Goal: Task Accomplishment & Management: Manage account settings

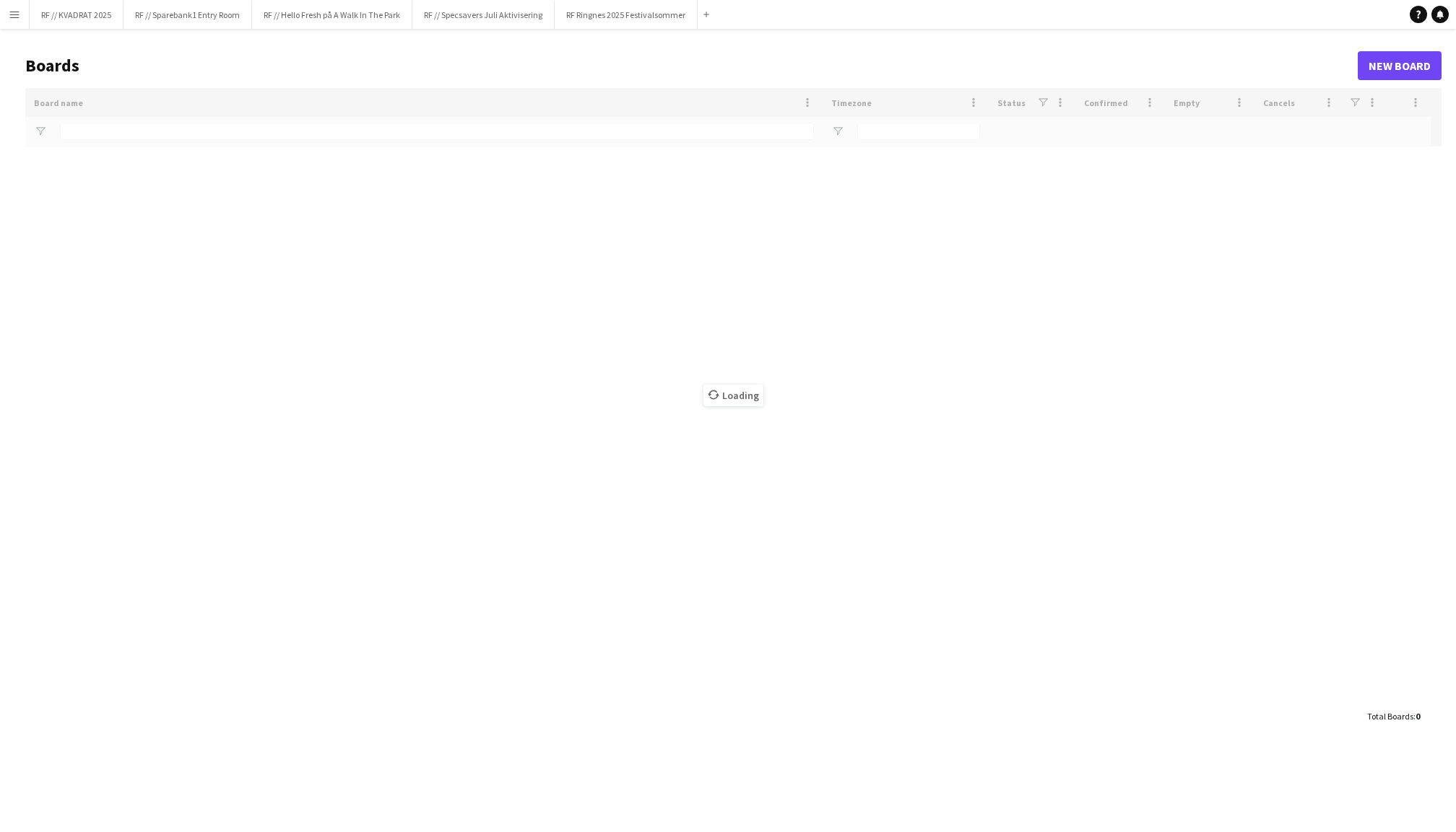
type input "*******"
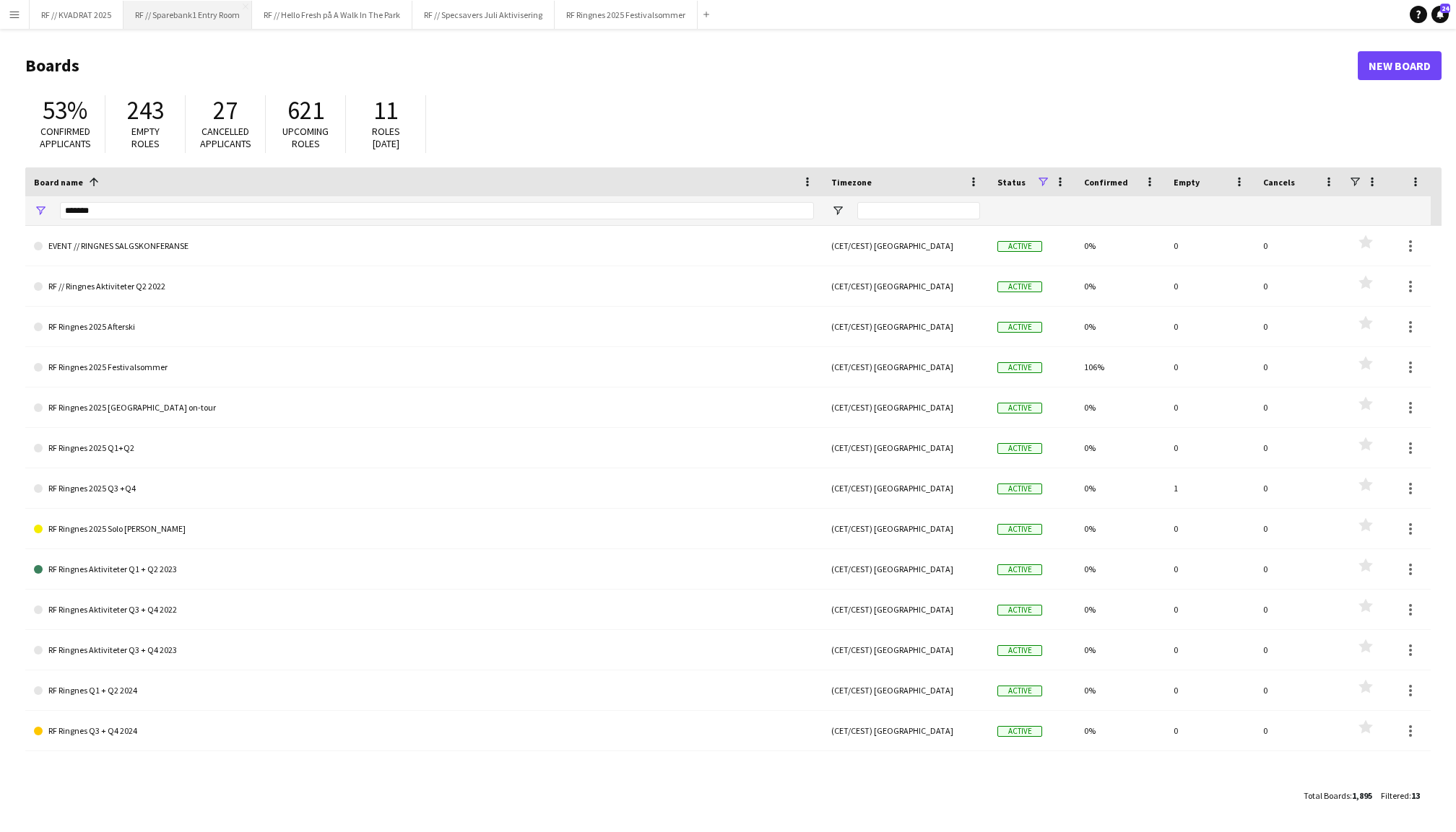
click at [194, 18] on button "RF // Sparebank1 Entry Room Close" at bounding box center [187, 14] width 128 height 28
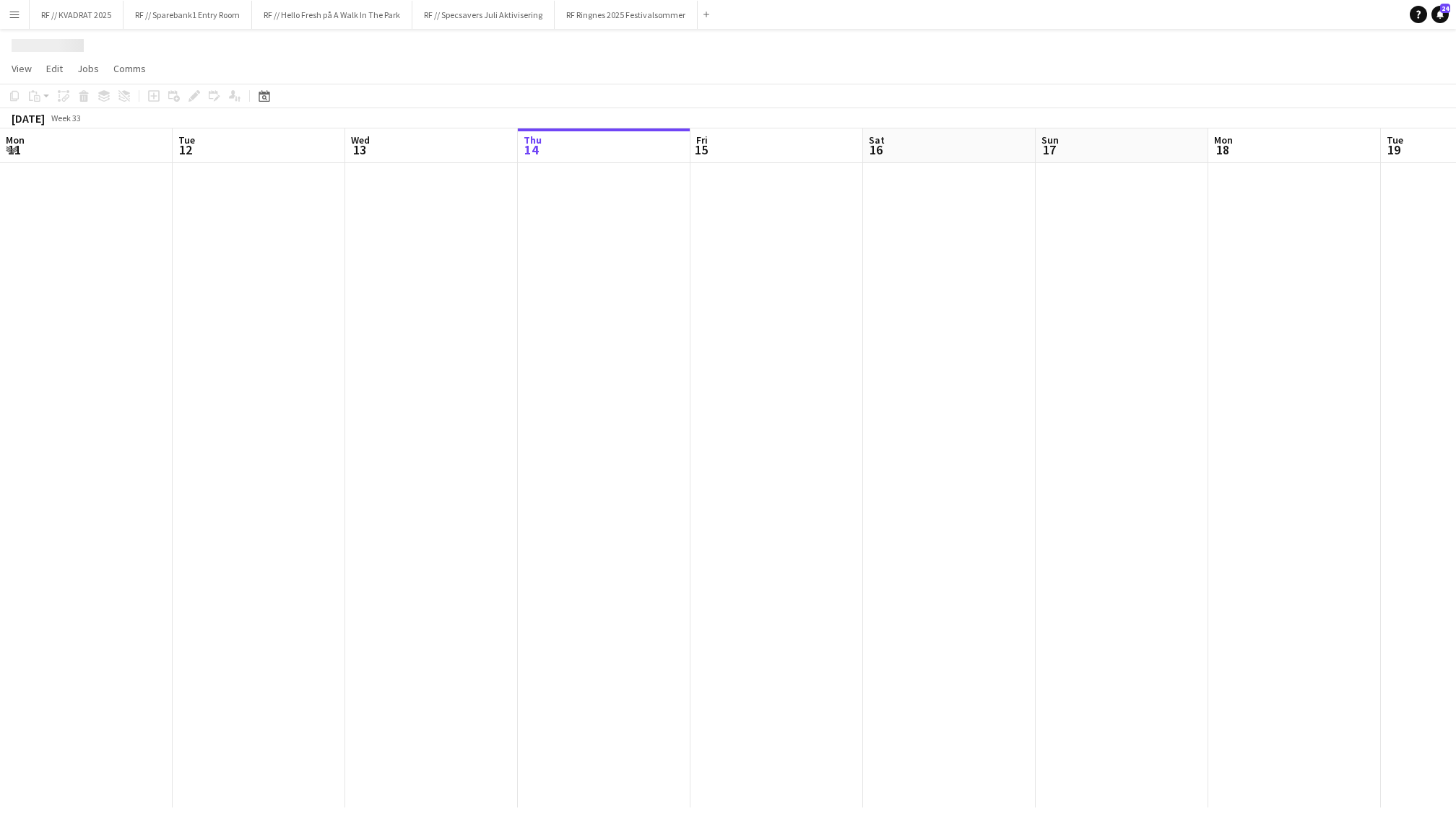
scroll to position [0, 345]
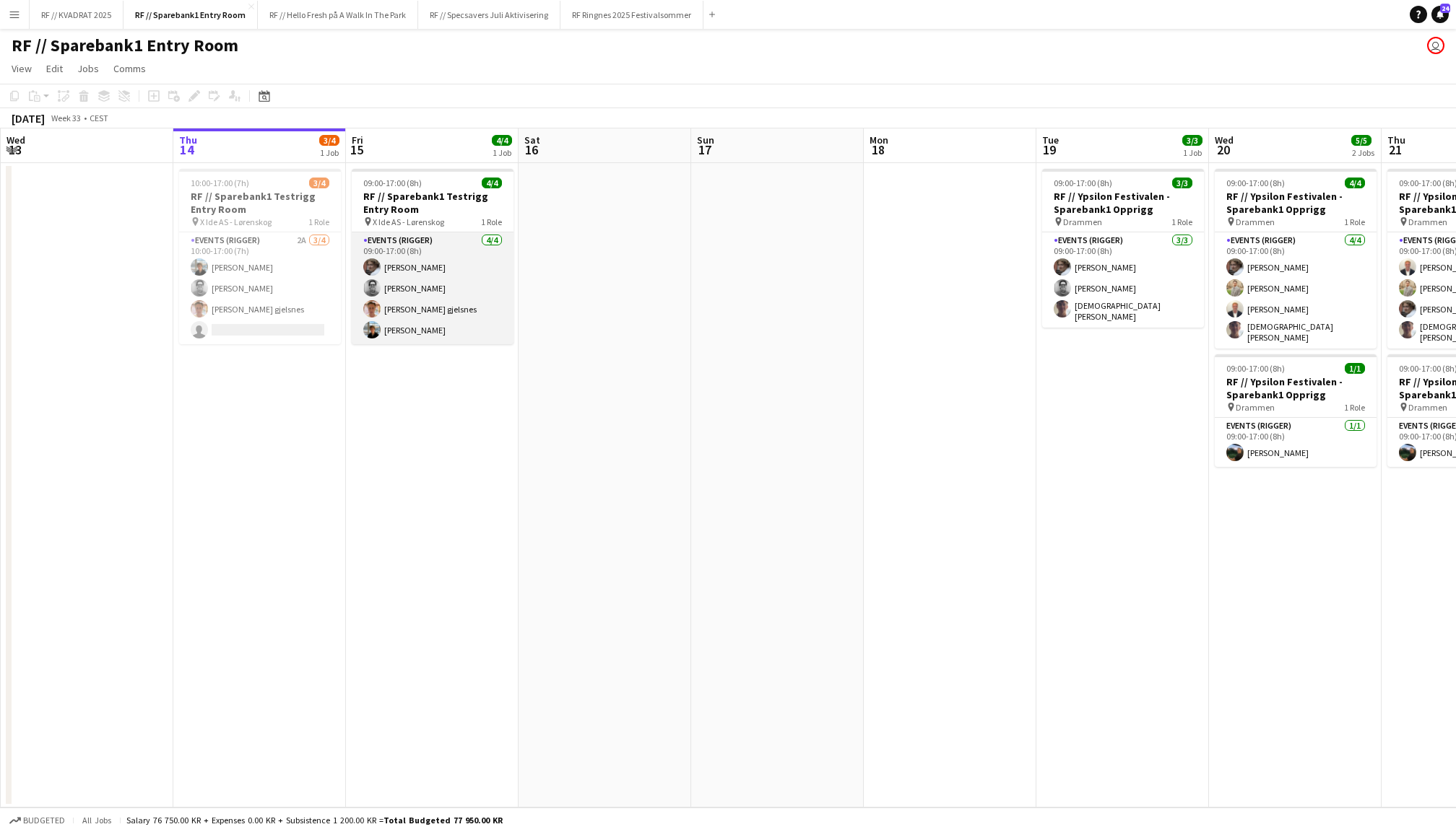
click at [440, 301] on app-card-role "Events (Rigger) [DATE] 09:00-17:00 (8h) [PERSON_NAME] [PERSON_NAME] [PERSON_NAM…" at bounding box center [432, 289] width 161 height 112
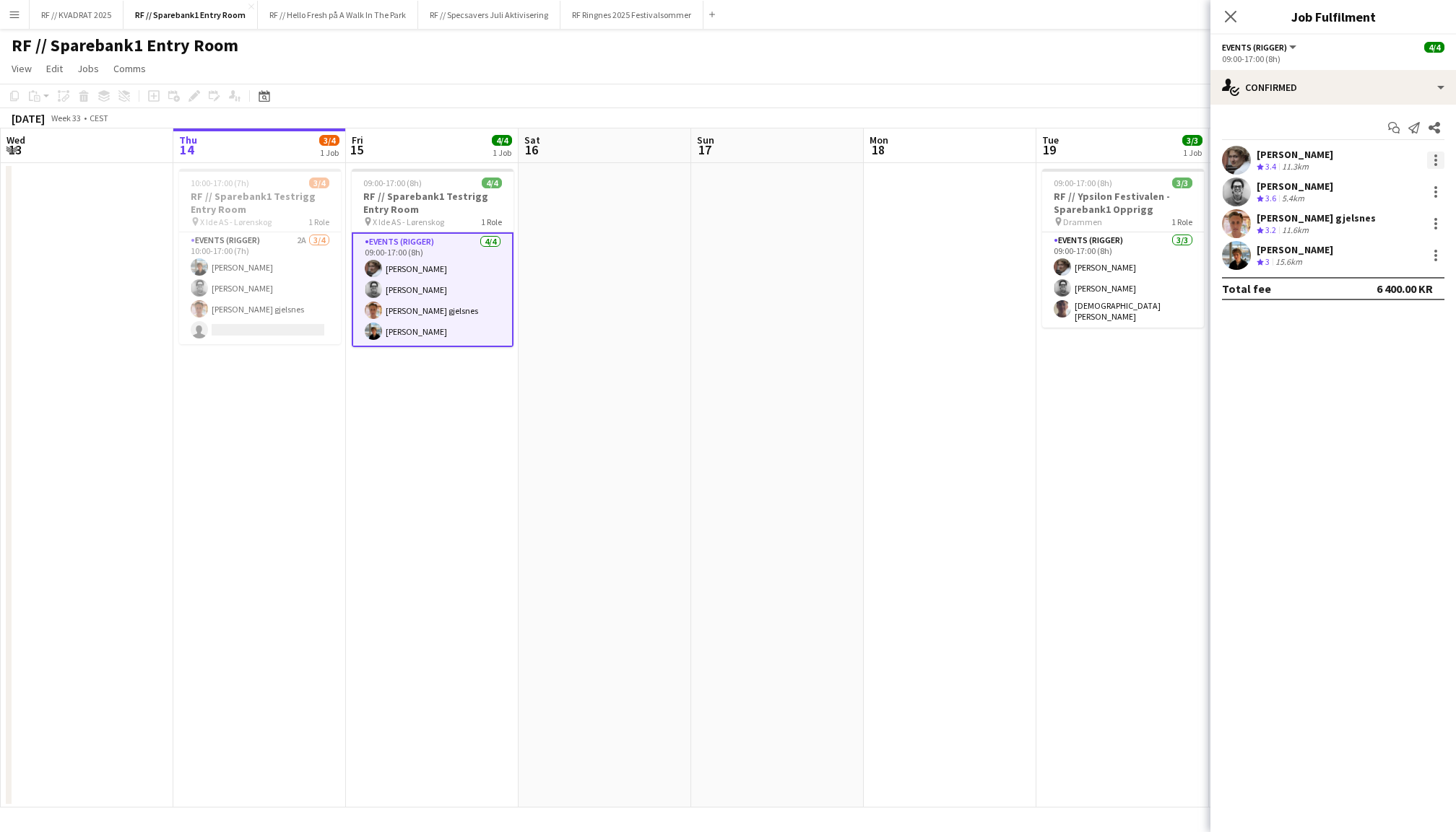
click at [1436, 155] on div at bounding box center [1436, 155] width 3 height 3
click at [1381, 321] on span "Remove" at bounding box center [1364, 324] width 43 height 12
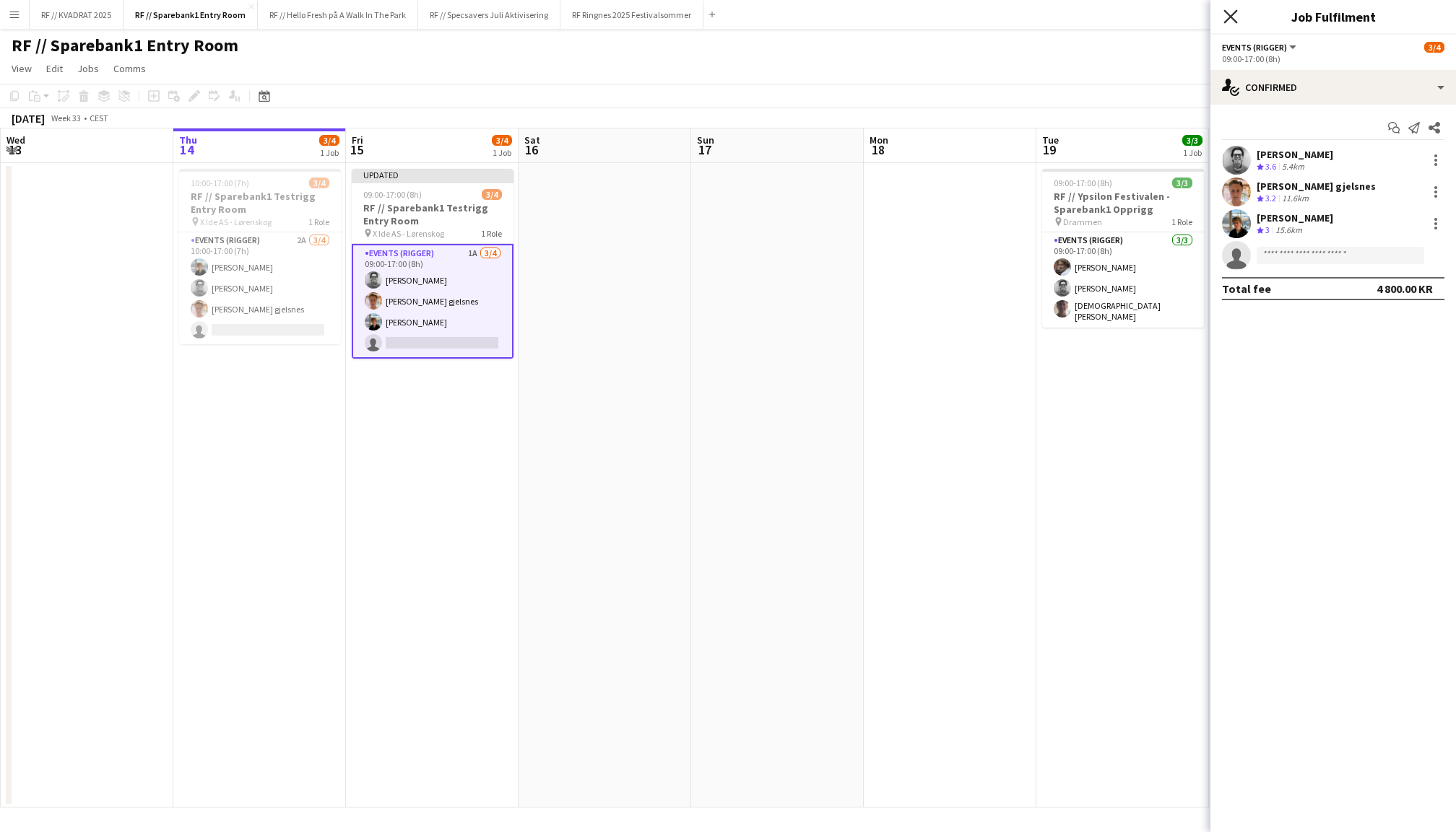
click at [1228, 10] on icon "Close pop-in" at bounding box center [1230, 16] width 14 height 14
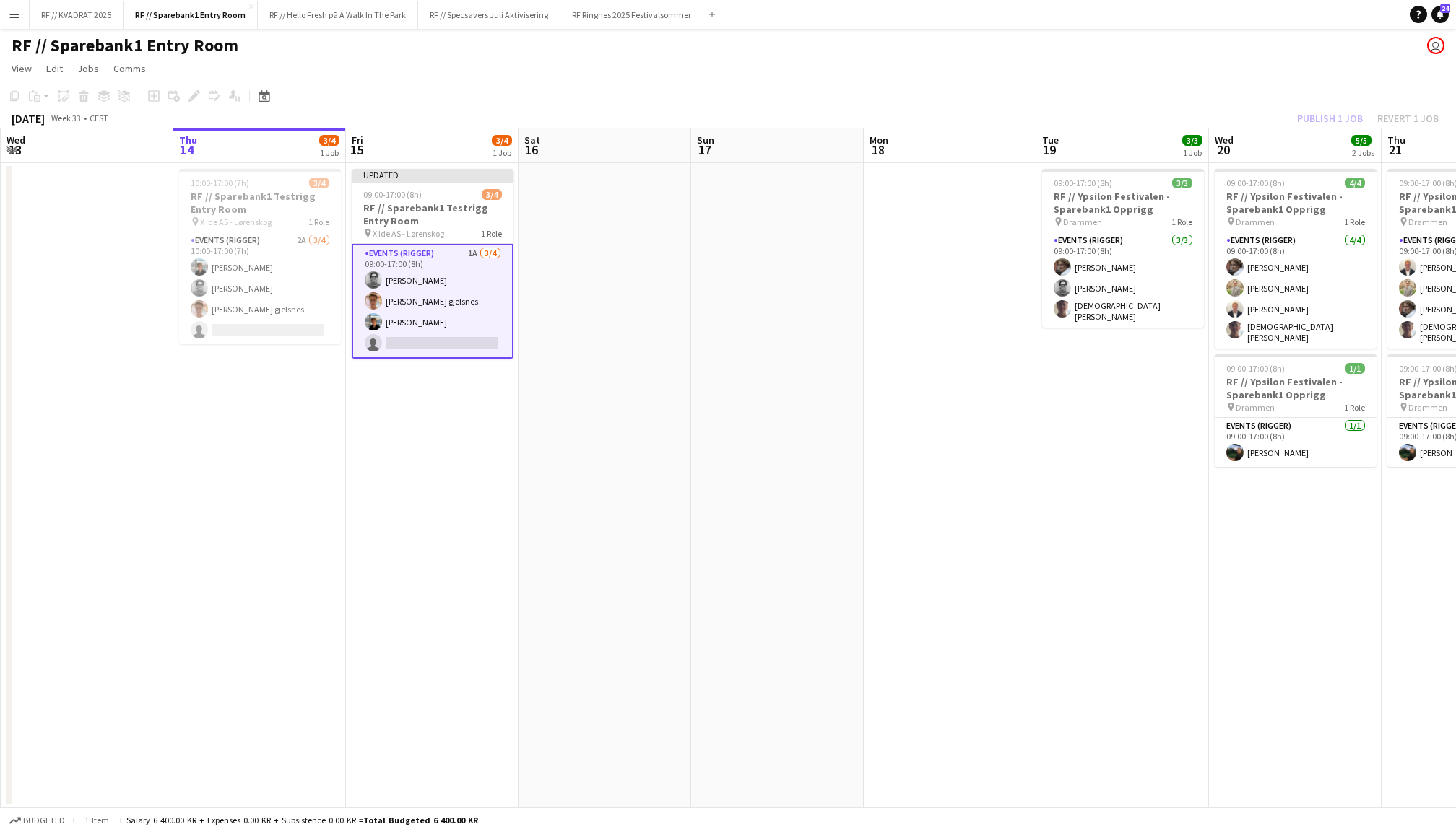
click at [1327, 109] on div "Publish 1 job Revert 1 job" at bounding box center [1368, 118] width 176 height 19
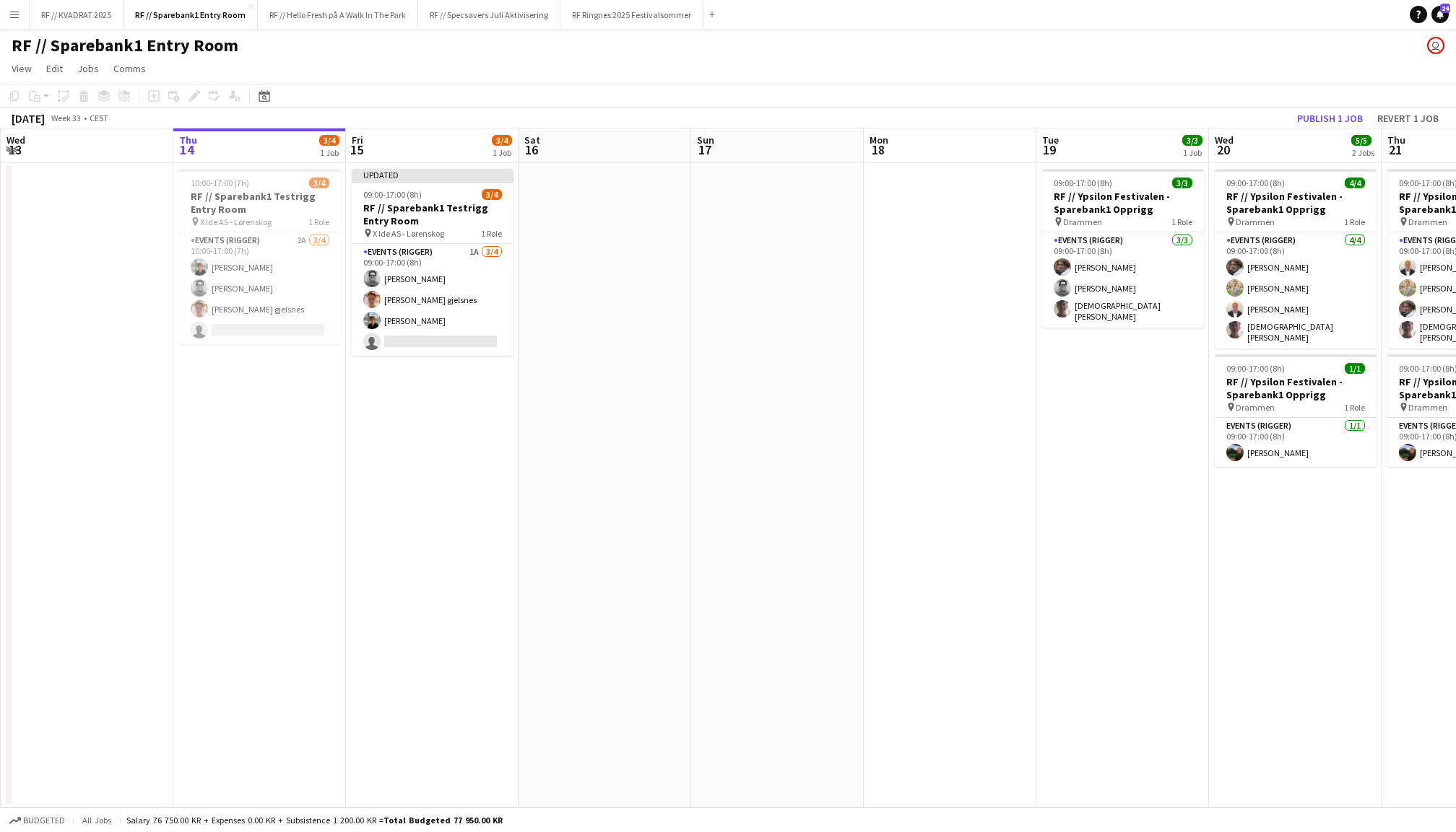
click at [1327, 109] on button "Publish 1 job" at bounding box center [1329, 118] width 77 height 19
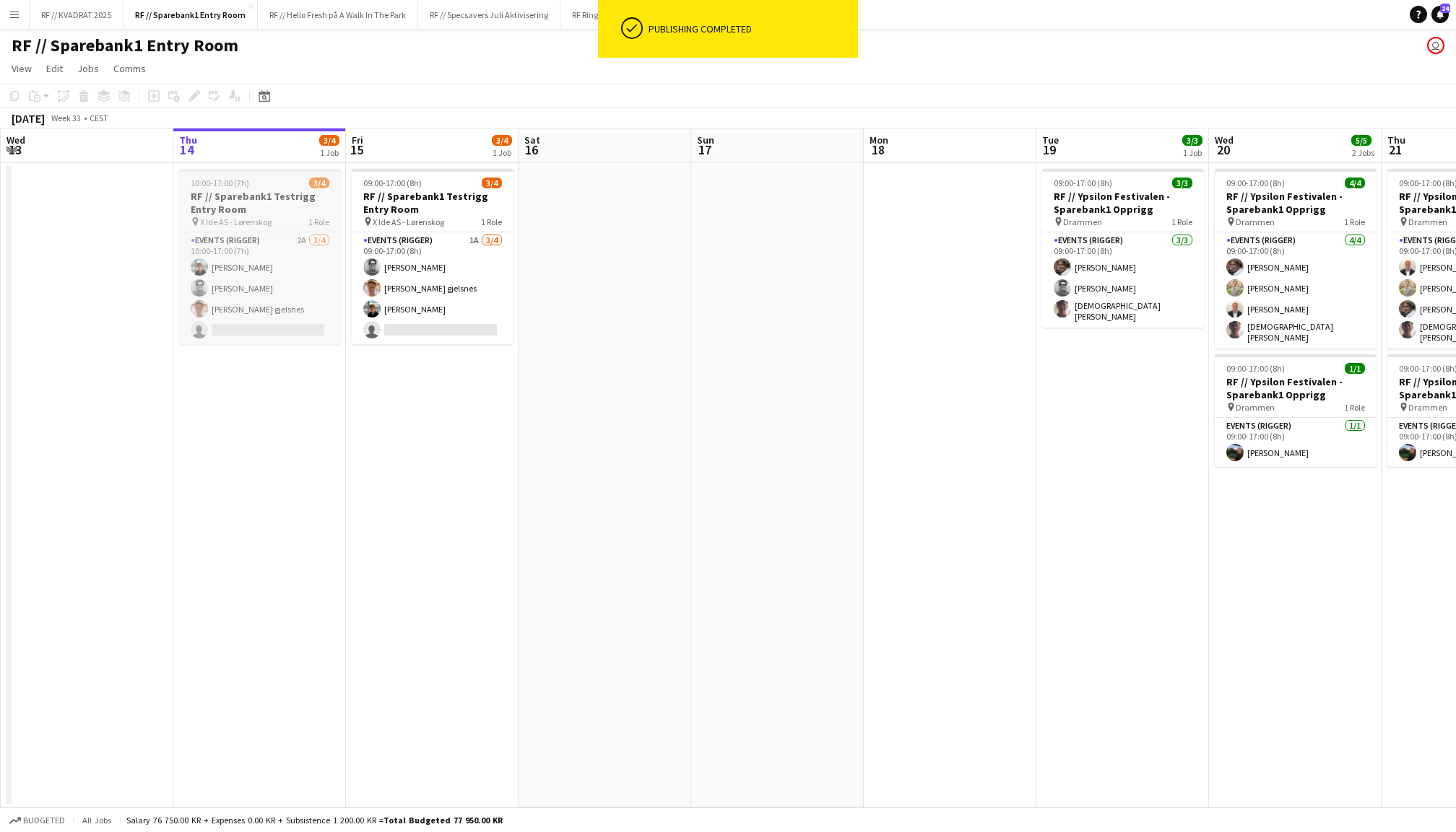
click at [240, 203] on h3 "RF // Sparebank1 Testrigg Entry Room" at bounding box center [260, 203] width 161 height 26
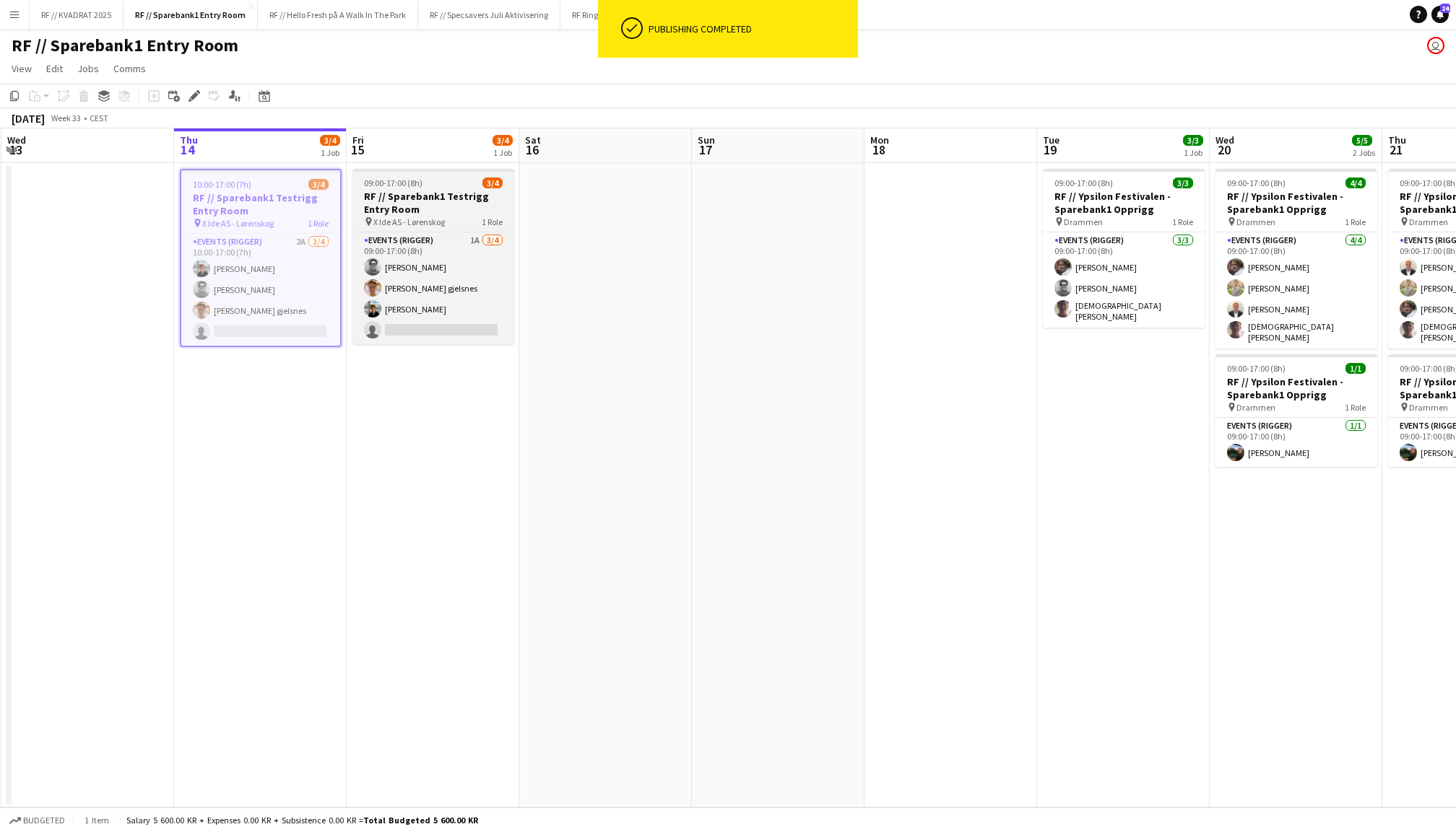
click at [413, 206] on h3 "RF // Sparebank1 Testrigg Entry Room" at bounding box center [433, 203] width 161 height 26
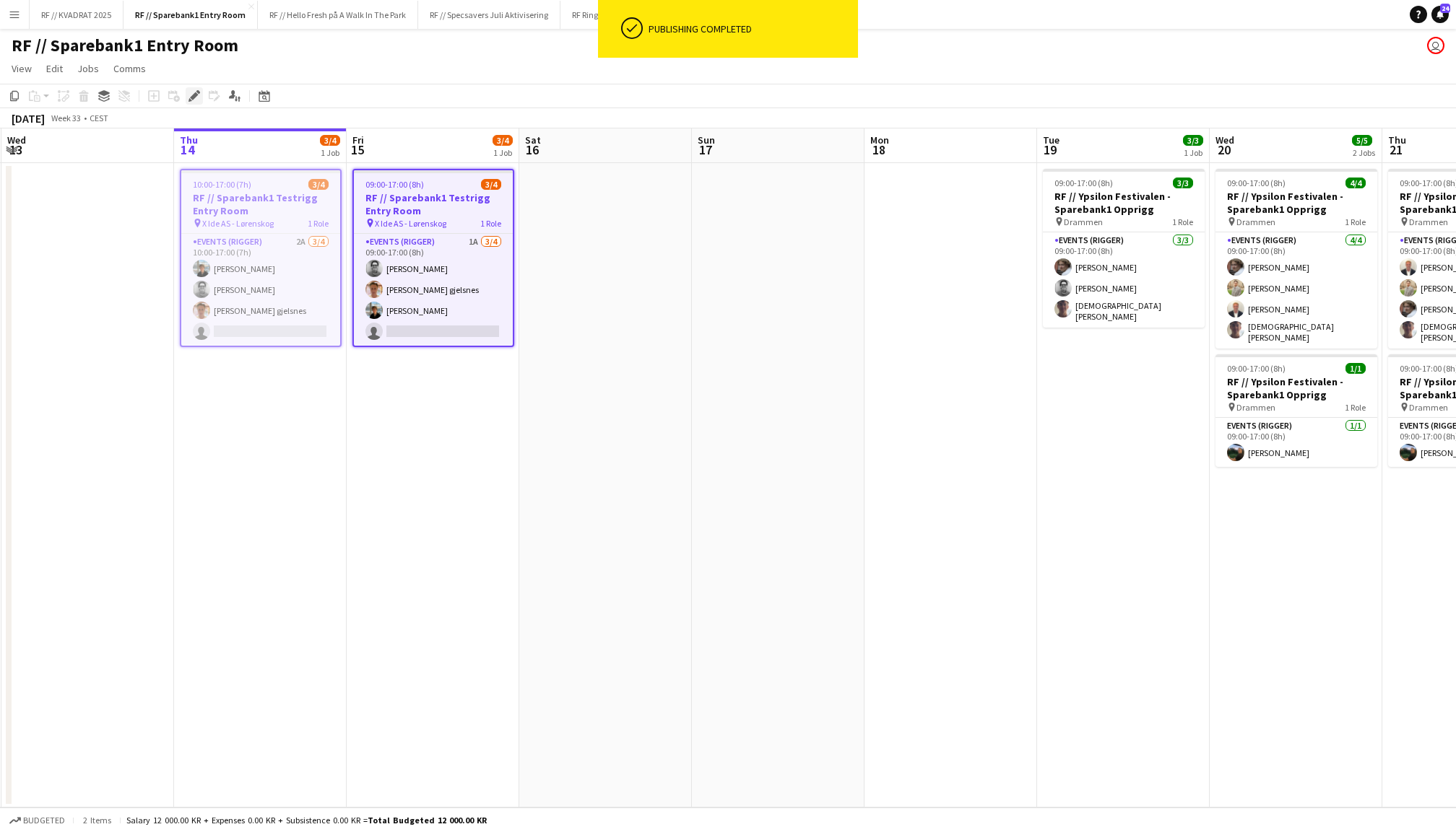
click at [195, 97] on icon at bounding box center [194, 96] width 8 height 8
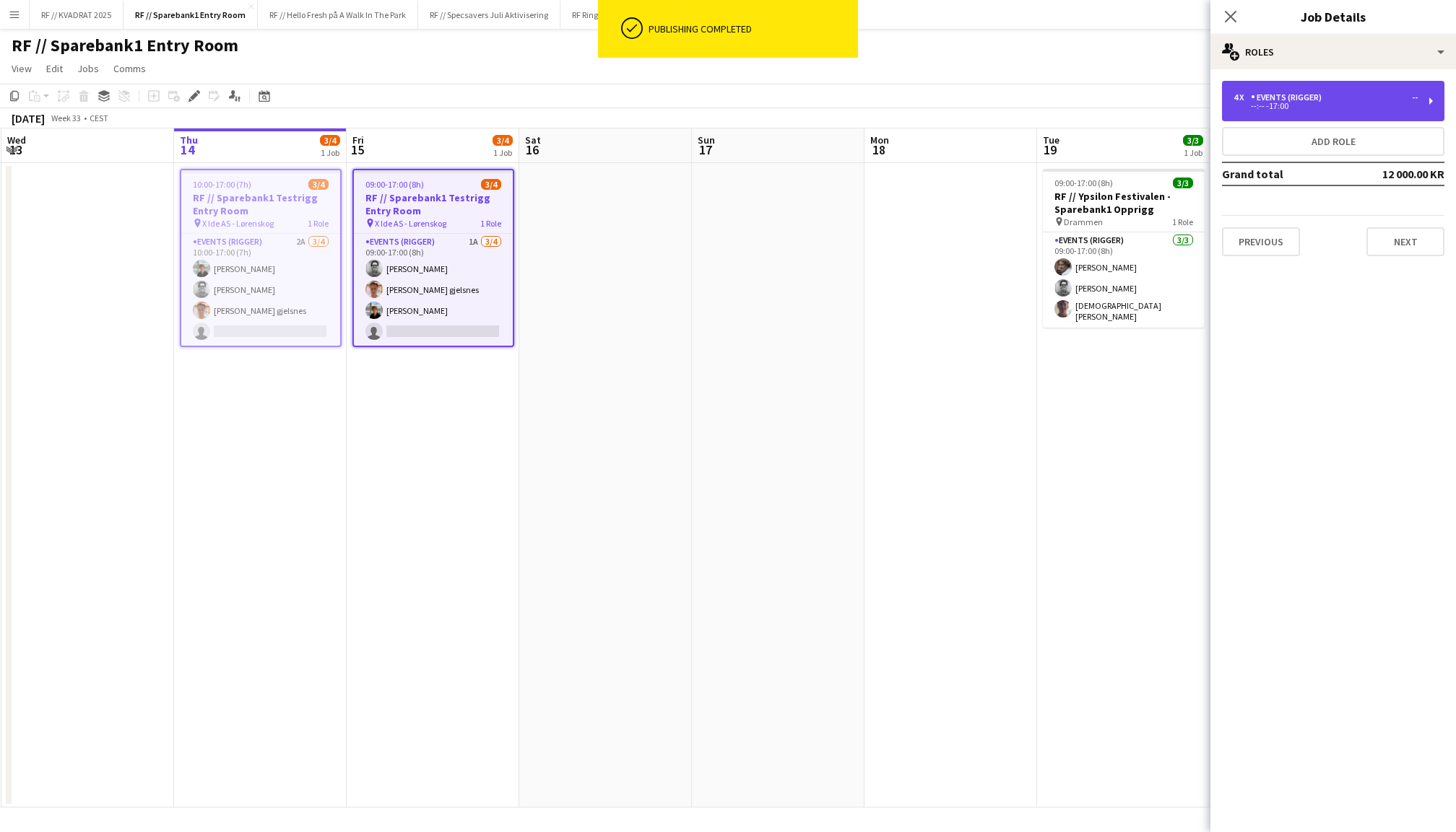
click at [1238, 101] on div "4 x" at bounding box center [1242, 98] width 17 height 10
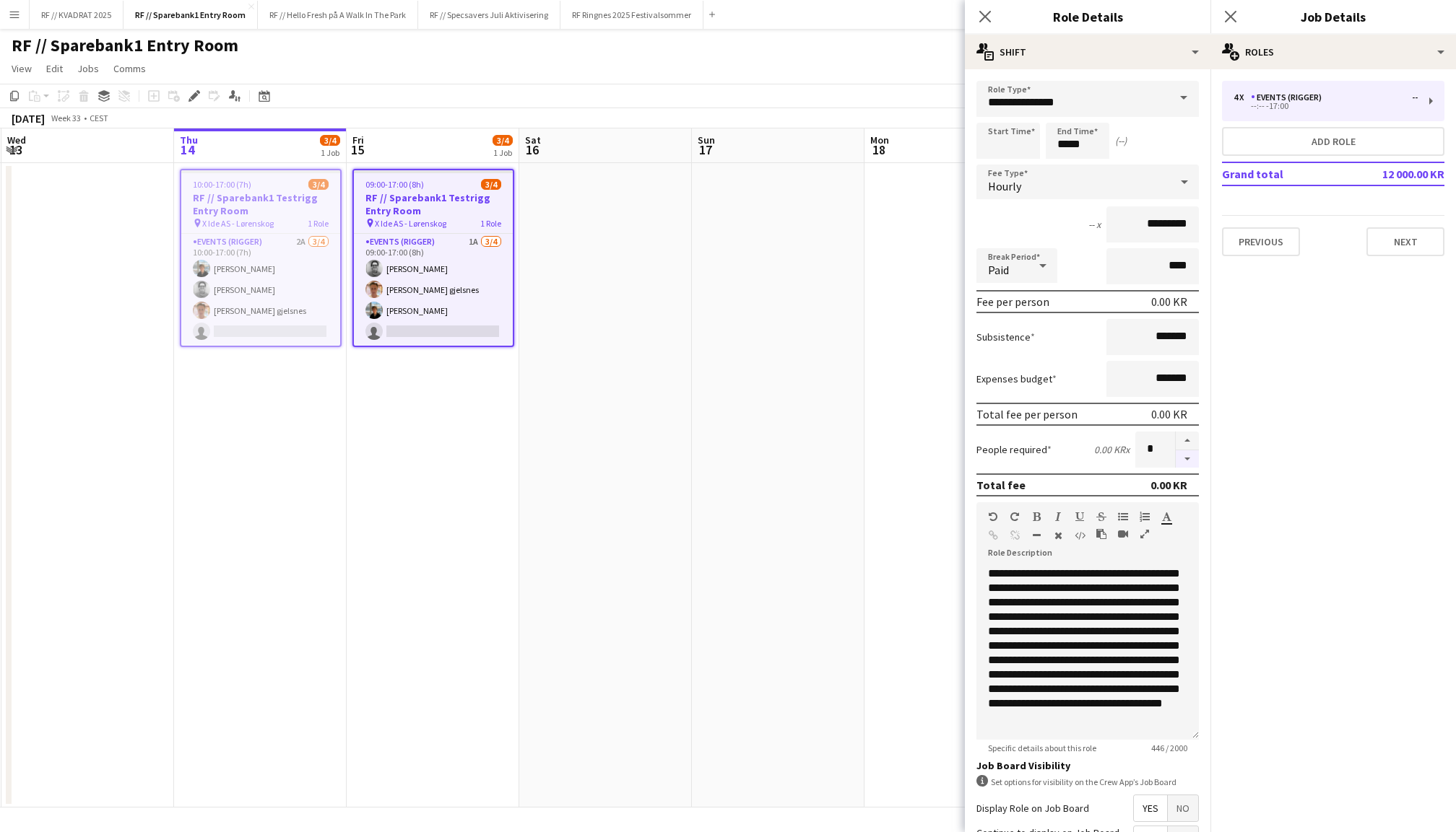
click at [1186, 460] on button "button" at bounding box center [1187, 459] width 23 height 18
type input "*"
click at [1229, 14] on icon at bounding box center [1230, 16] width 14 height 14
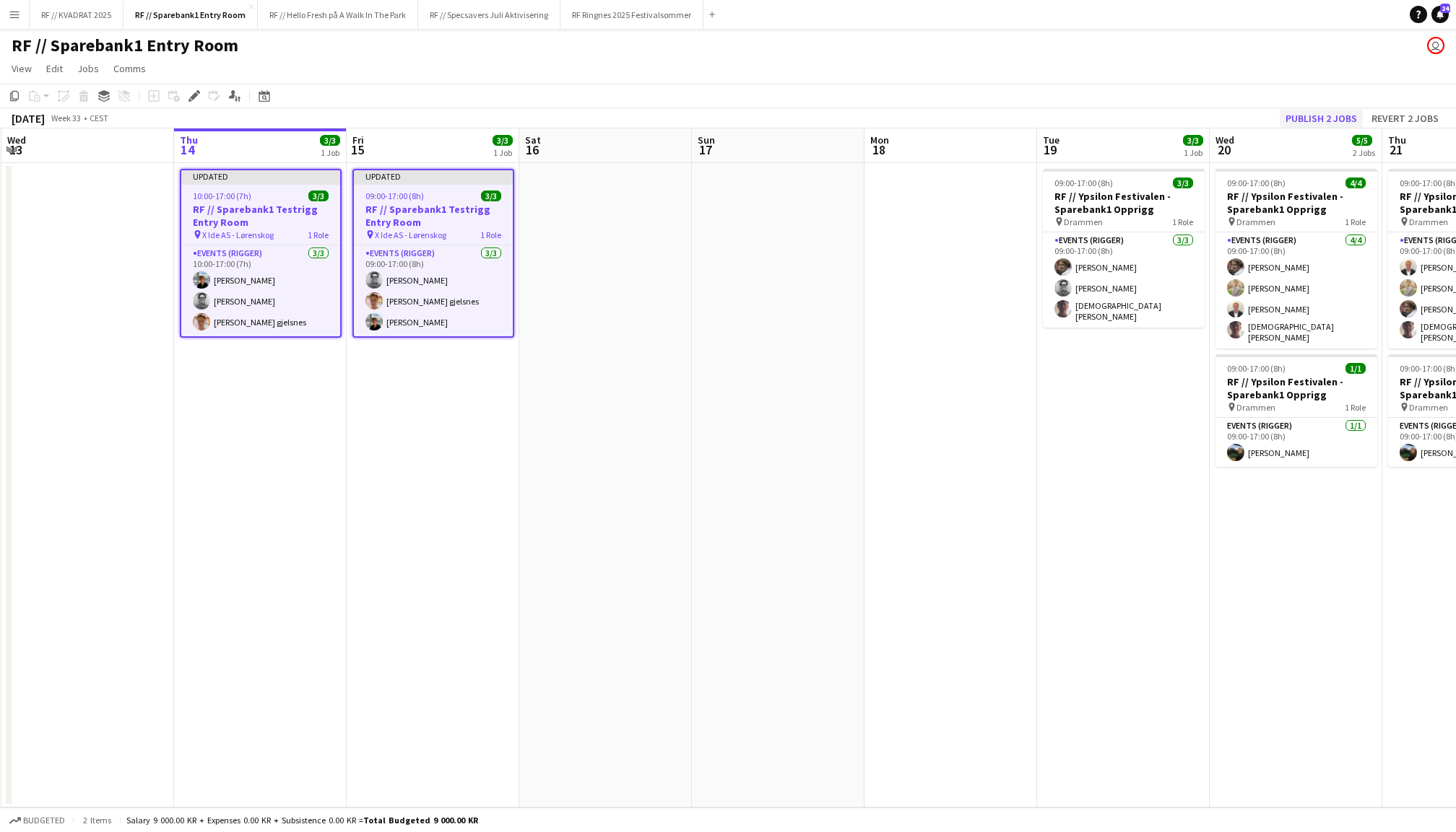
click at [1335, 117] on button "Publish 2 jobs" at bounding box center [1322, 118] width 83 height 19
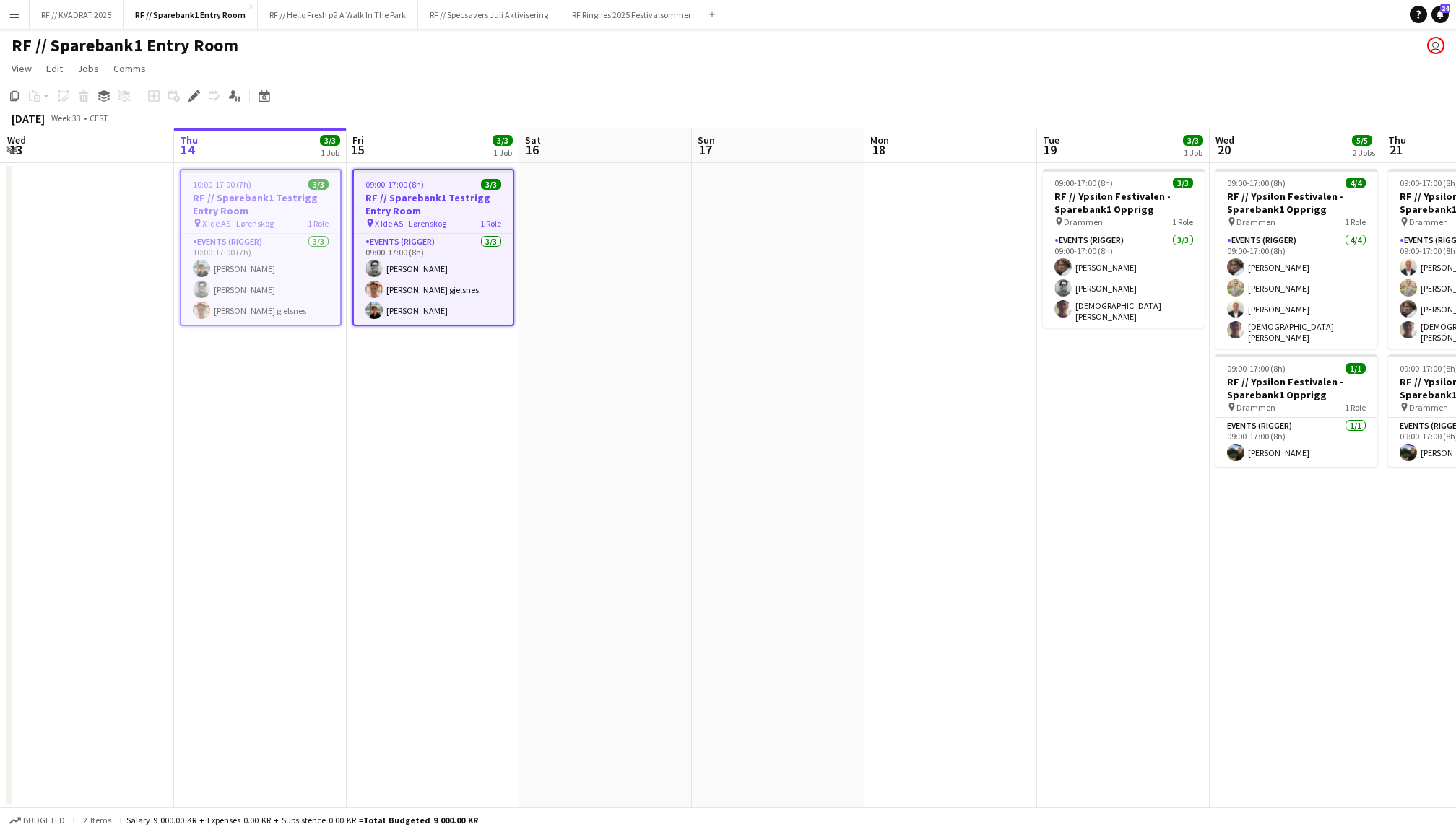
click at [664, 239] on app-date-cell at bounding box center [605, 485] width 172 height 644
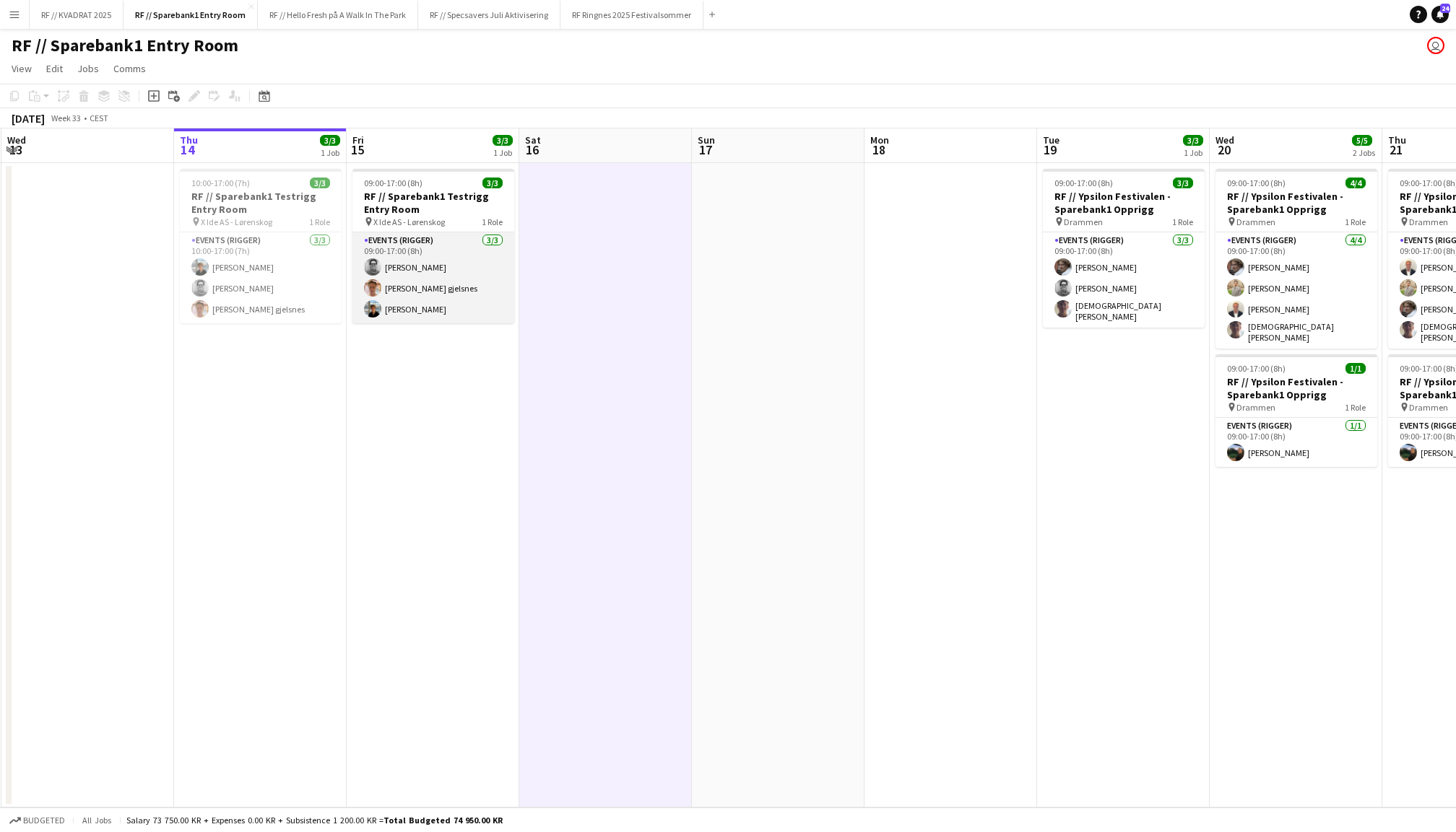
click at [414, 283] on app-card-role "Events (Rigger) [DATE] 09:00-17:00 (8h) [PERSON_NAME] [PERSON_NAME] gjelsnes [P…" at bounding box center [433, 278] width 161 height 91
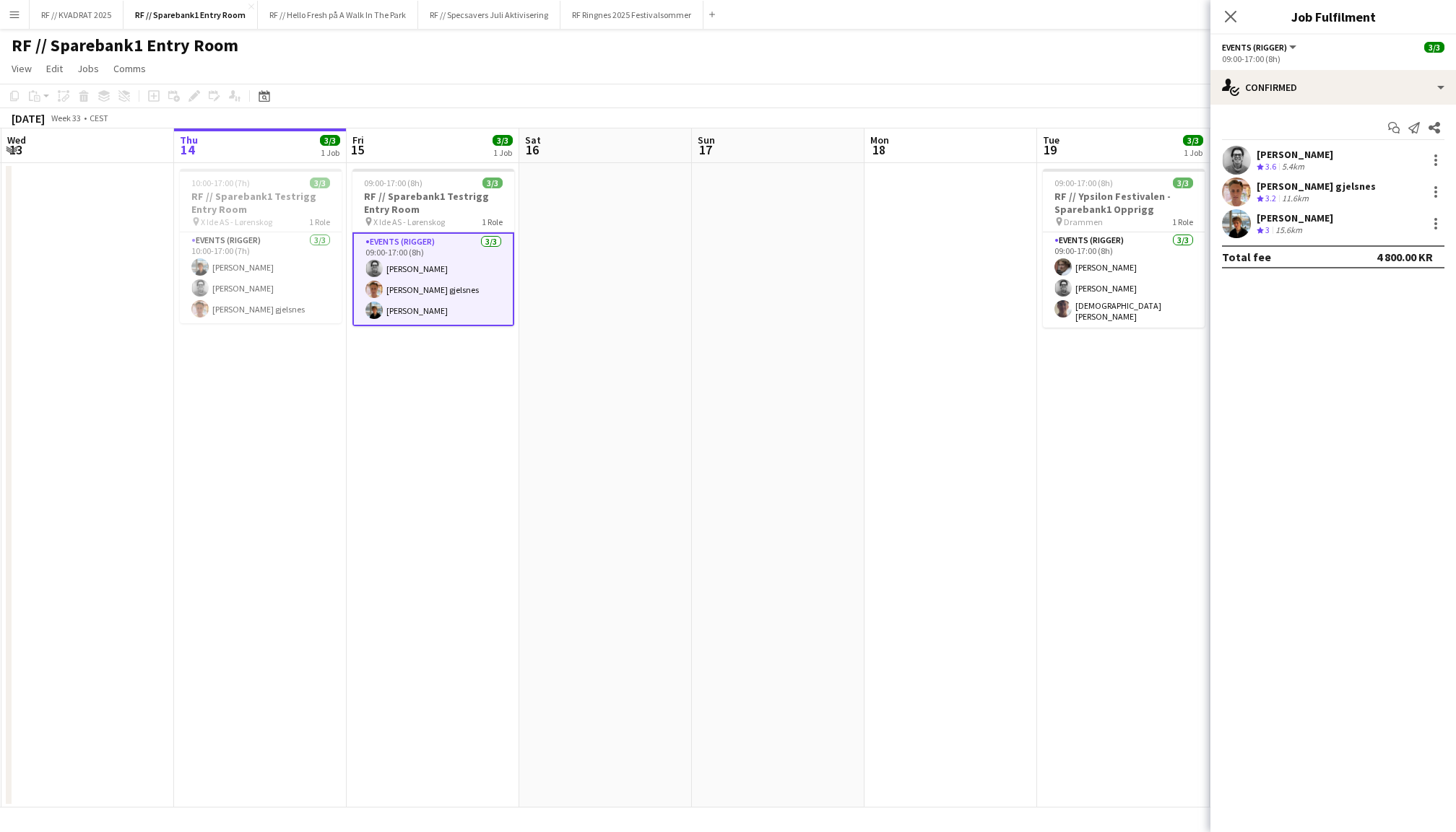
click at [1261, 161] on app-icon "Crew rating" at bounding box center [1260, 166] width 8 height 11
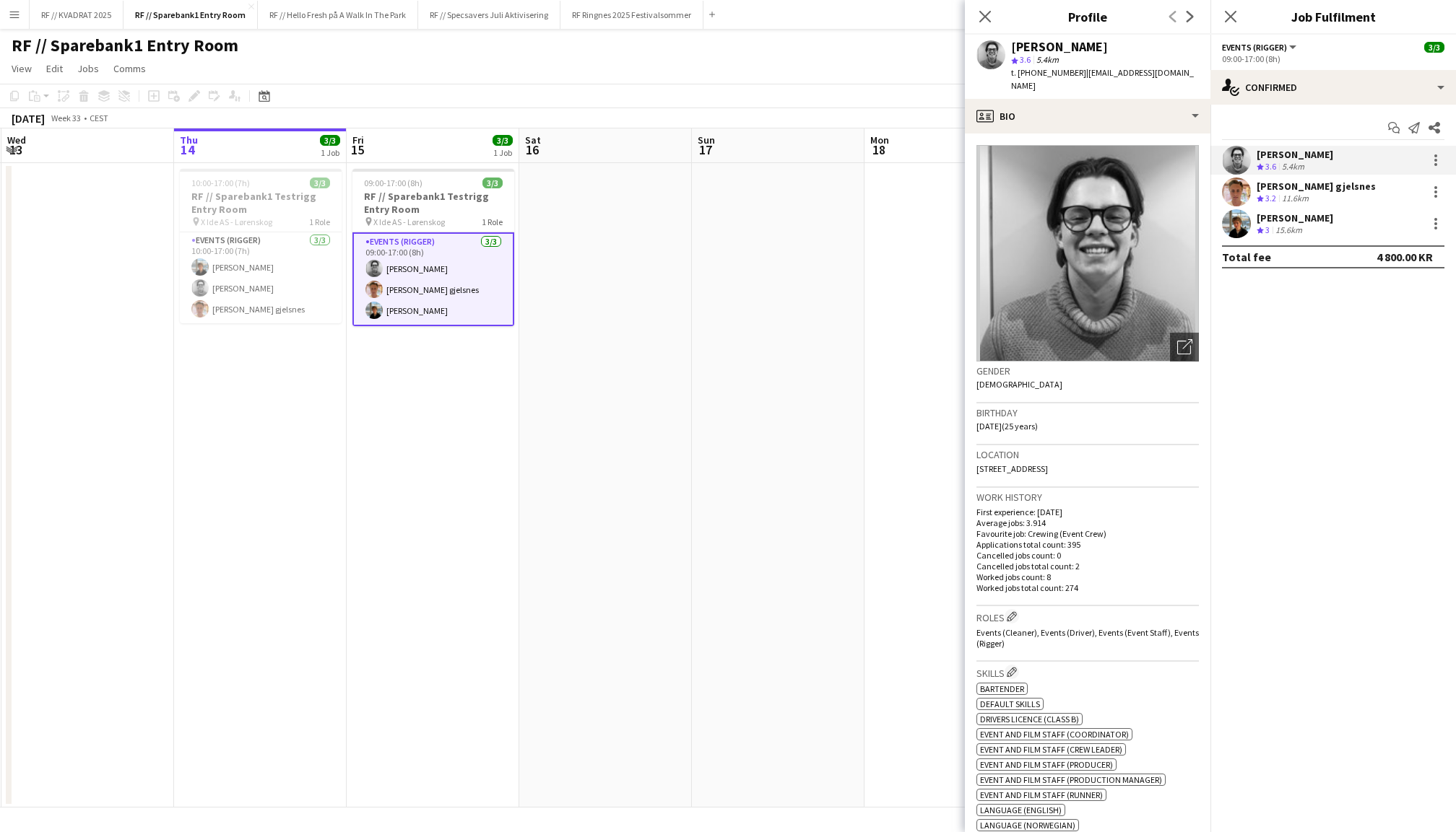
click at [1260, 190] on div "[PERSON_NAME] gjelsnes" at bounding box center [1316, 186] width 119 height 13
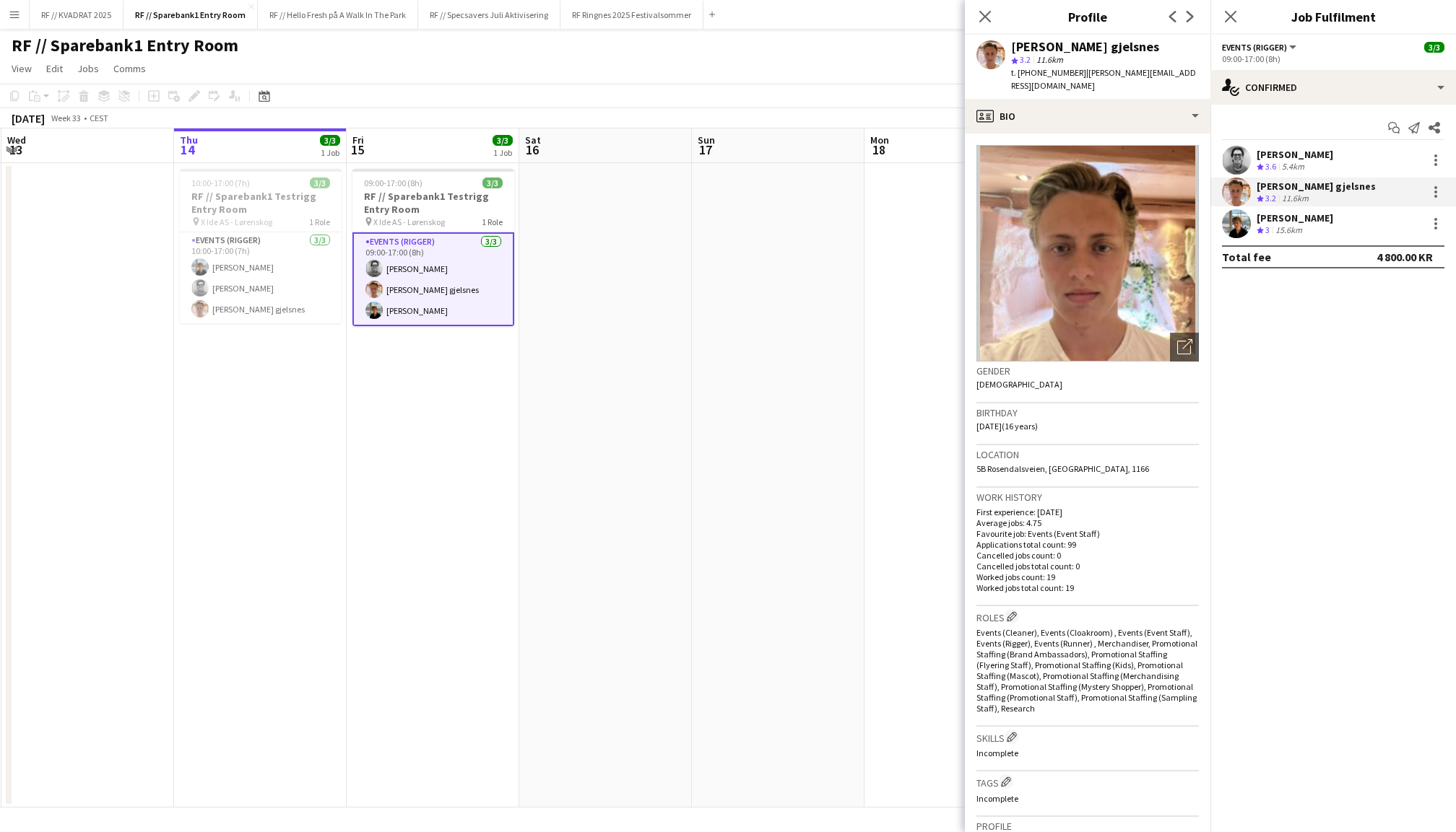
click at [1237, 214] on app-user-avatar at bounding box center [1237, 224] width 29 height 29
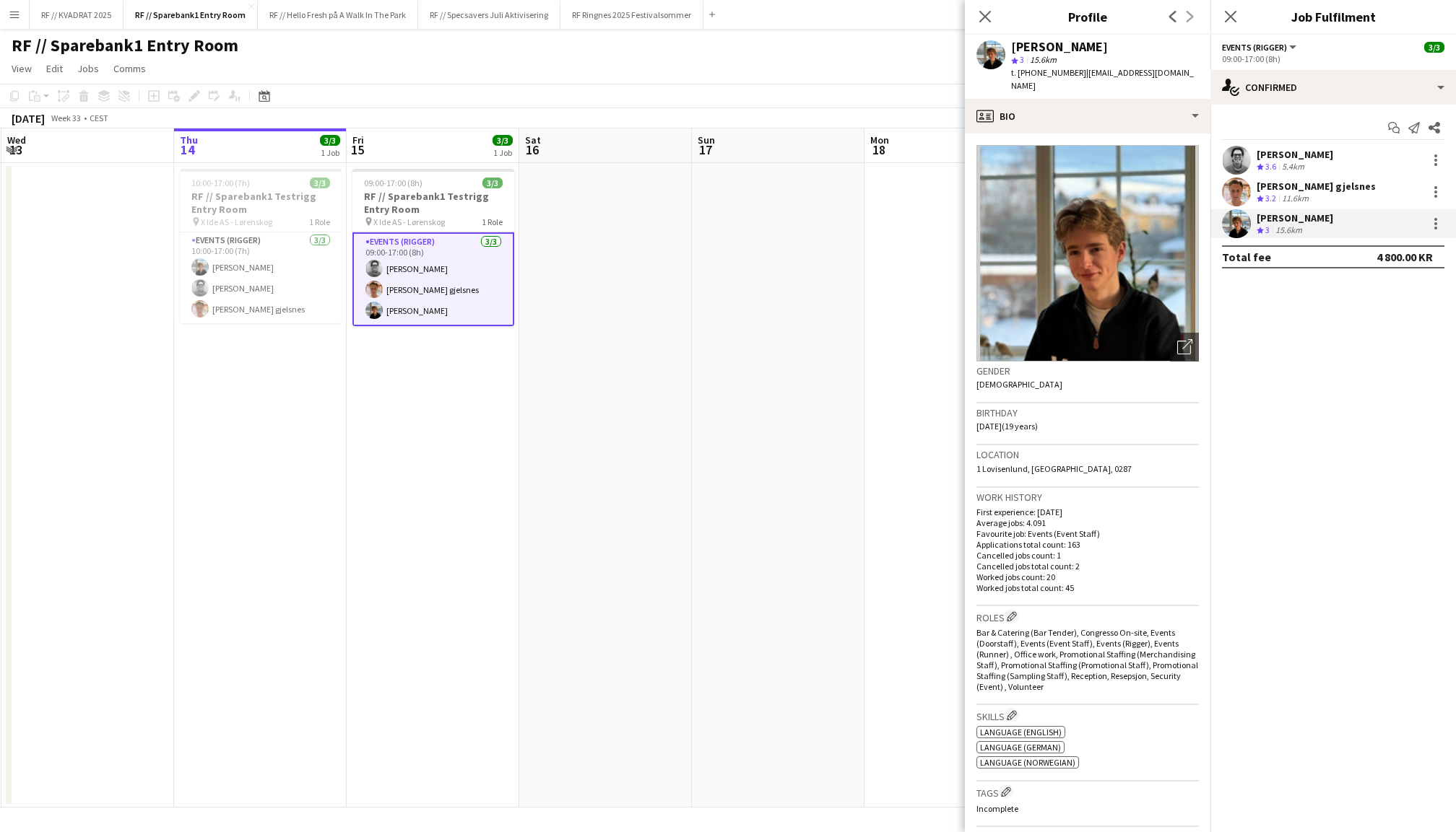
click at [1280, 189] on div "[PERSON_NAME] gjelsnes" at bounding box center [1316, 186] width 119 height 13
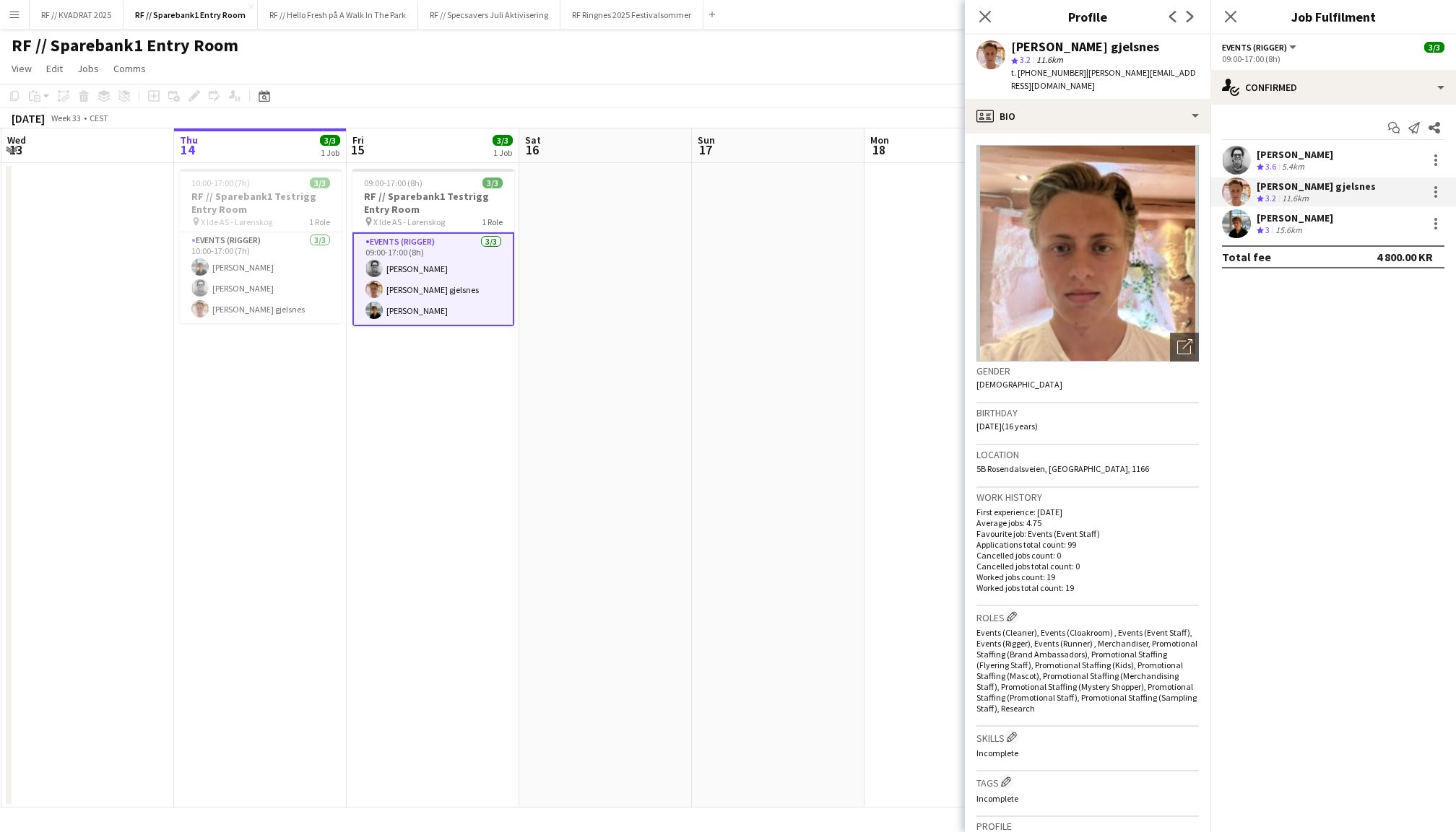
click at [1241, 160] on app-user-avatar at bounding box center [1237, 160] width 29 height 29
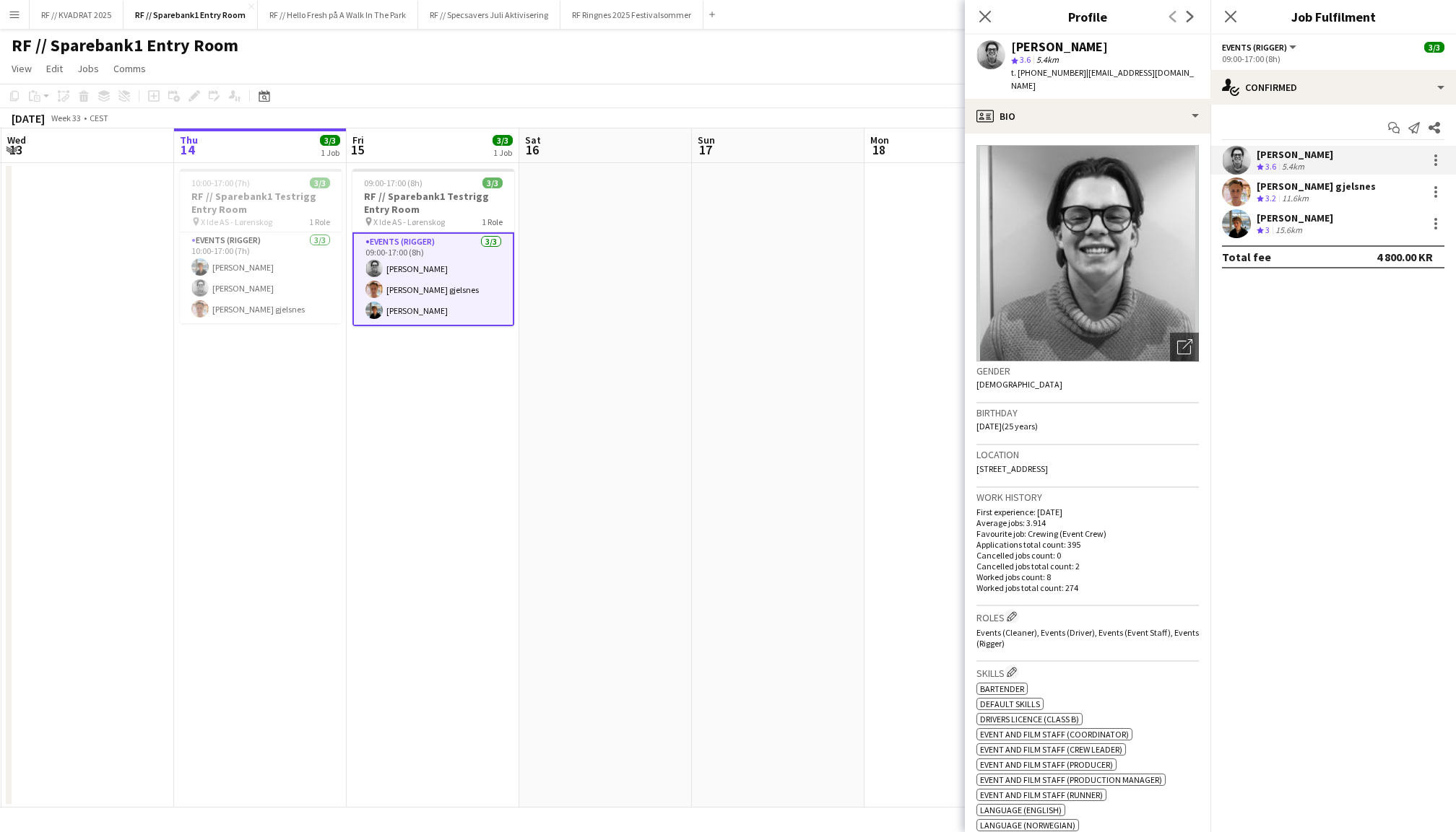
click at [1241, 215] on app-user-avatar at bounding box center [1237, 224] width 29 height 29
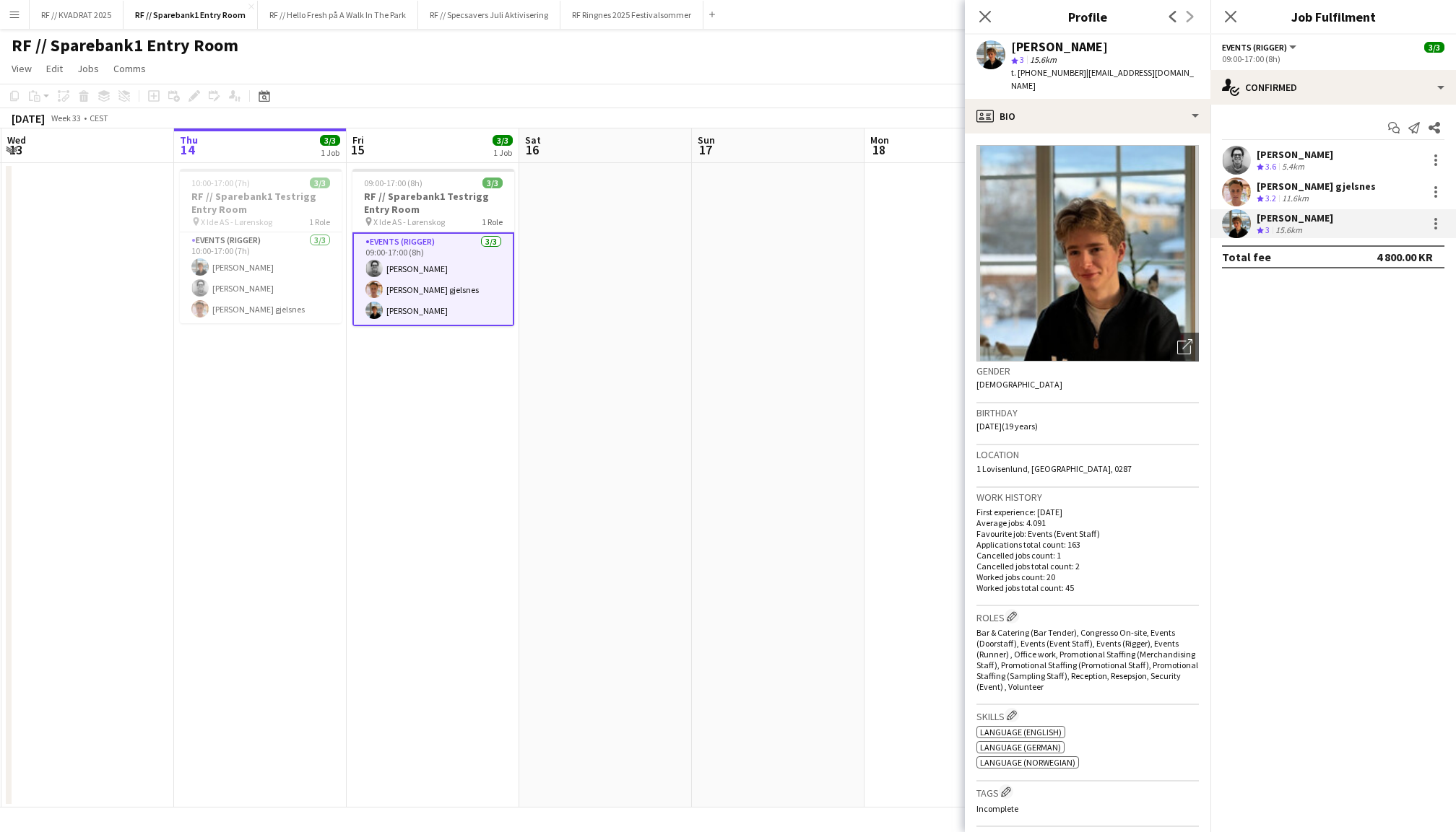
click at [1241, 194] on app-user-avatar at bounding box center [1237, 192] width 29 height 29
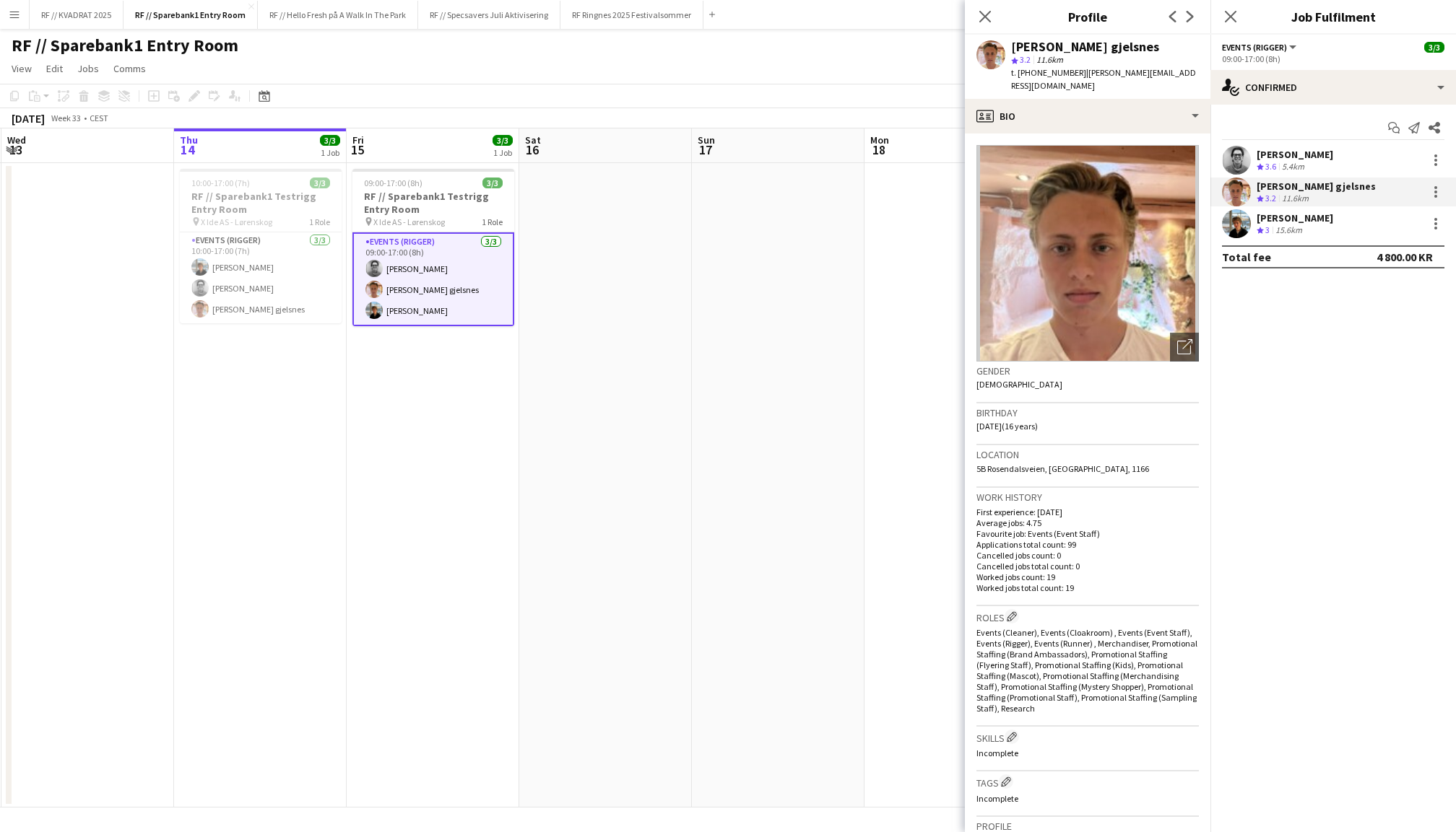
click at [1243, 217] on app-user-avatar at bounding box center [1237, 224] width 29 height 29
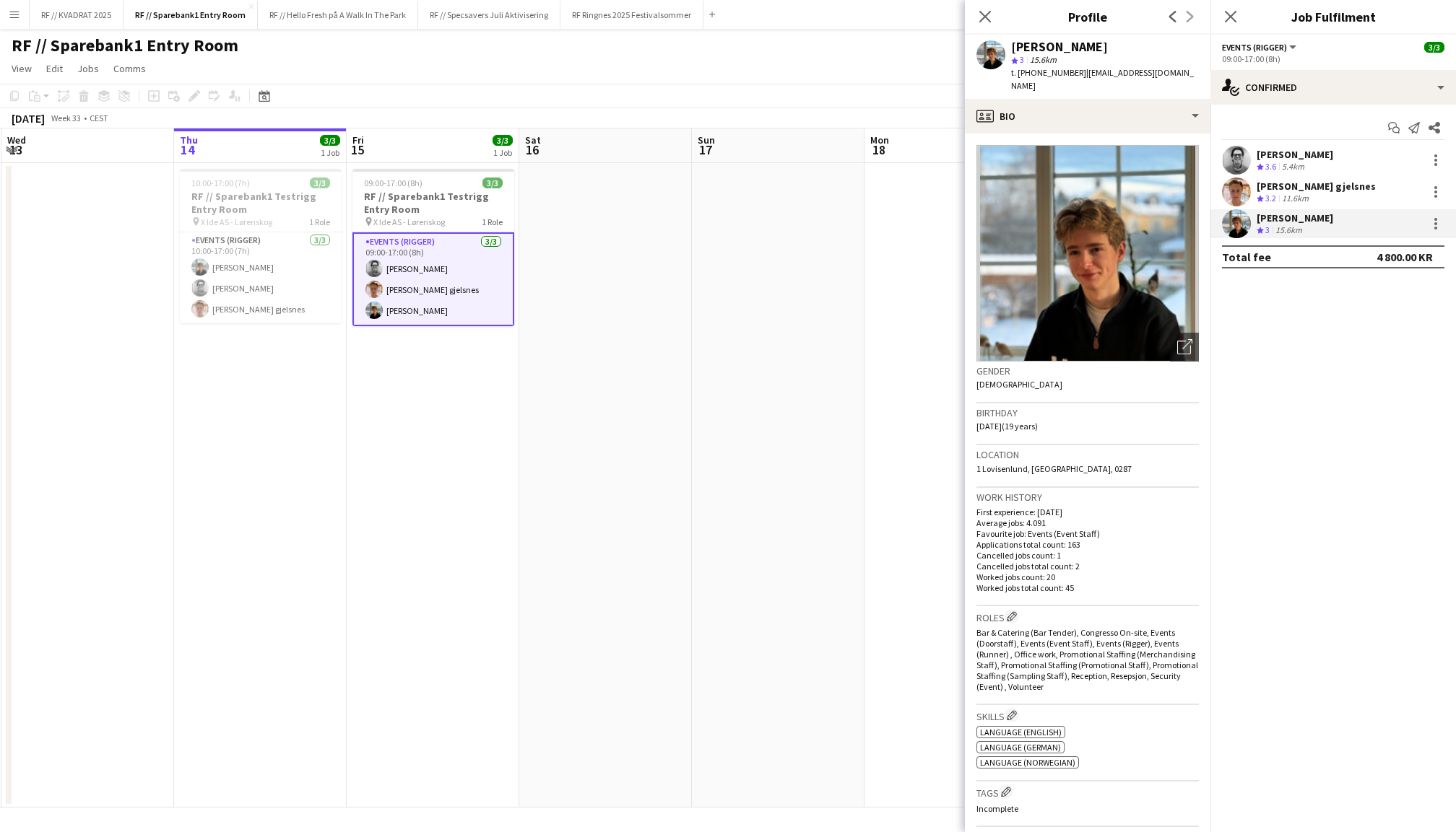
click at [1248, 146] on div at bounding box center [1237, 160] width 29 height 29
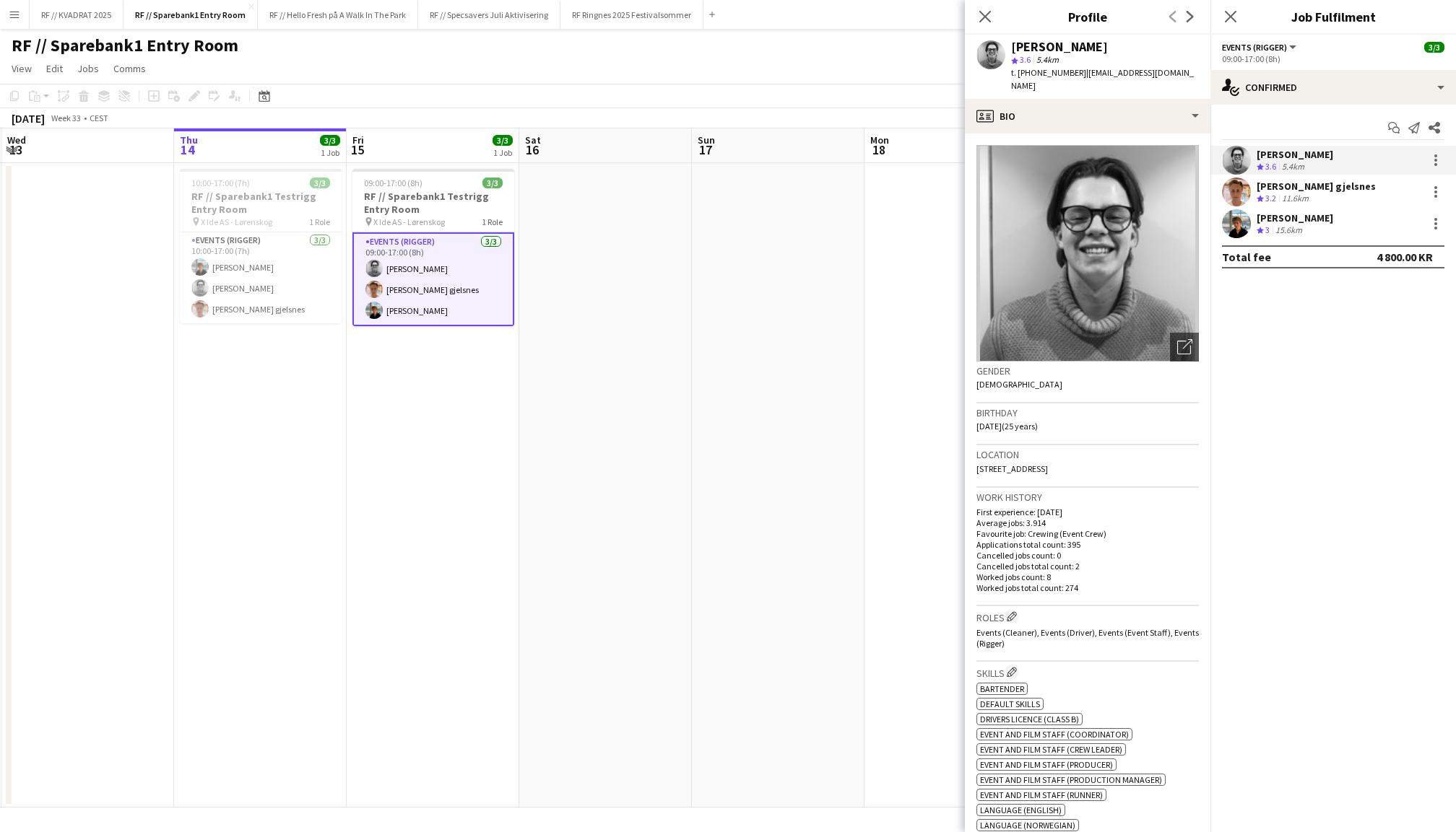
click at [1041, 464] on span "[STREET_ADDRESS]" at bounding box center [1013, 469] width 71 height 11
click at [1232, 14] on icon at bounding box center [1230, 16] width 14 height 14
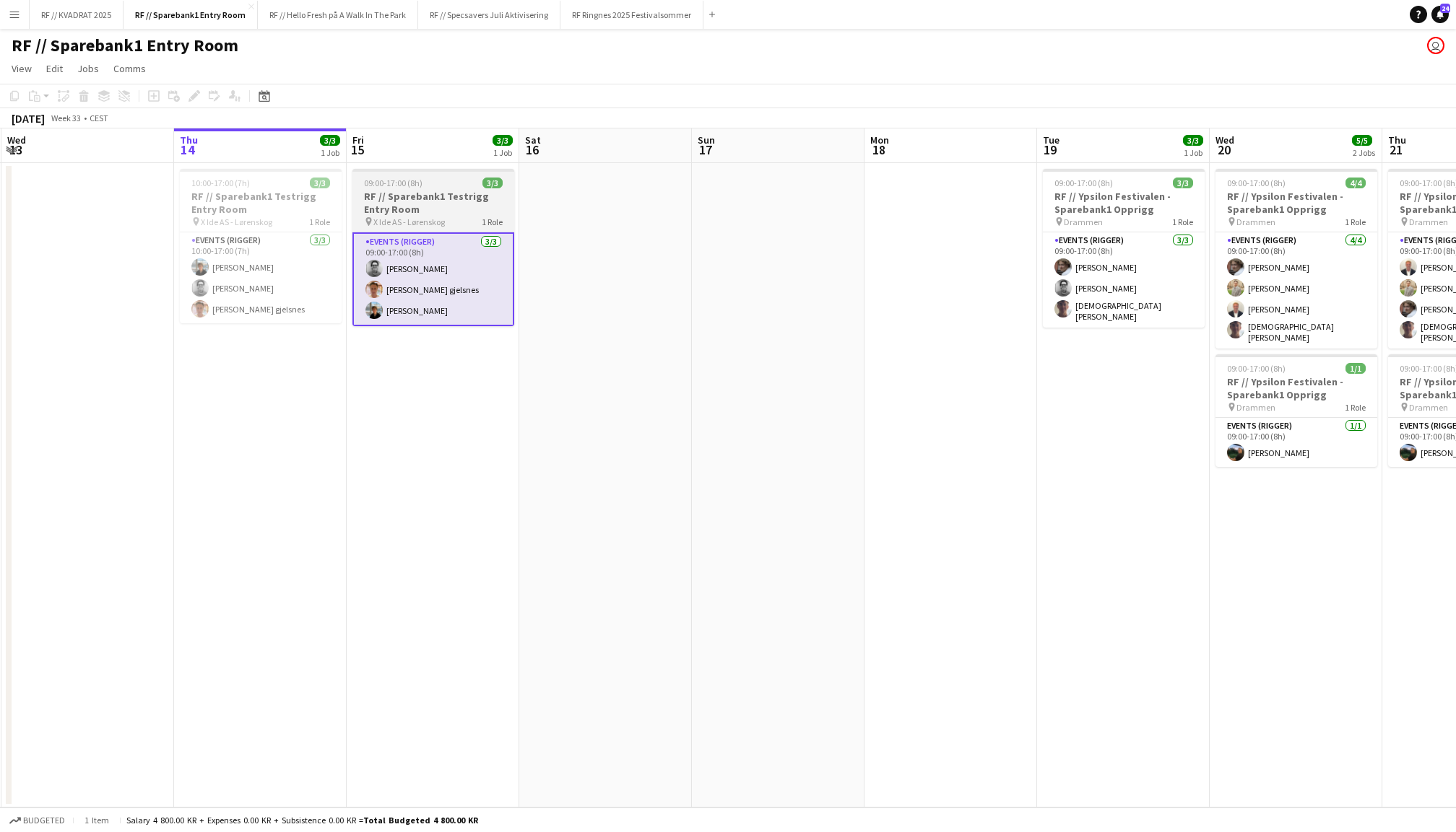
drag, startPoint x: 617, startPoint y: 448, endPoint x: 429, endPoint y: 274, distance: 256.2
click at [429, 274] on app-card-role "Events (Rigger) [DATE] 09:00-17:00 (8h) [PERSON_NAME] [PERSON_NAME] gjelsnes [P…" at bounding box center [433, 279] width 161 height 94
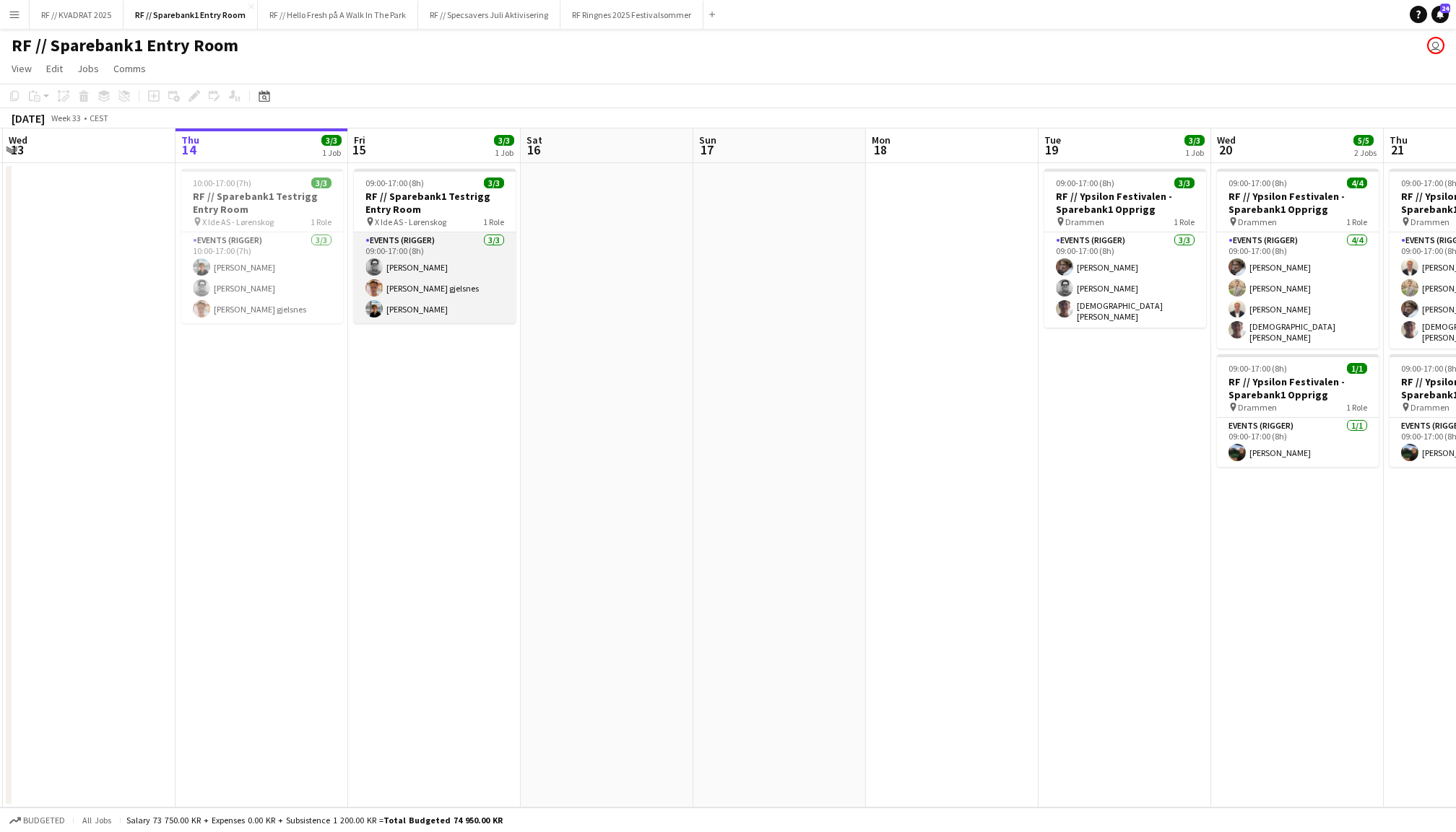
click at [446, 280] on app-card-role "Events (Rigger) [DATE] 09:00-17:00 (8h) [PERSON_NAME] [PERSON_NAME] gjelsnes [P…" at bounding box center [435, 278] width 161 height 91
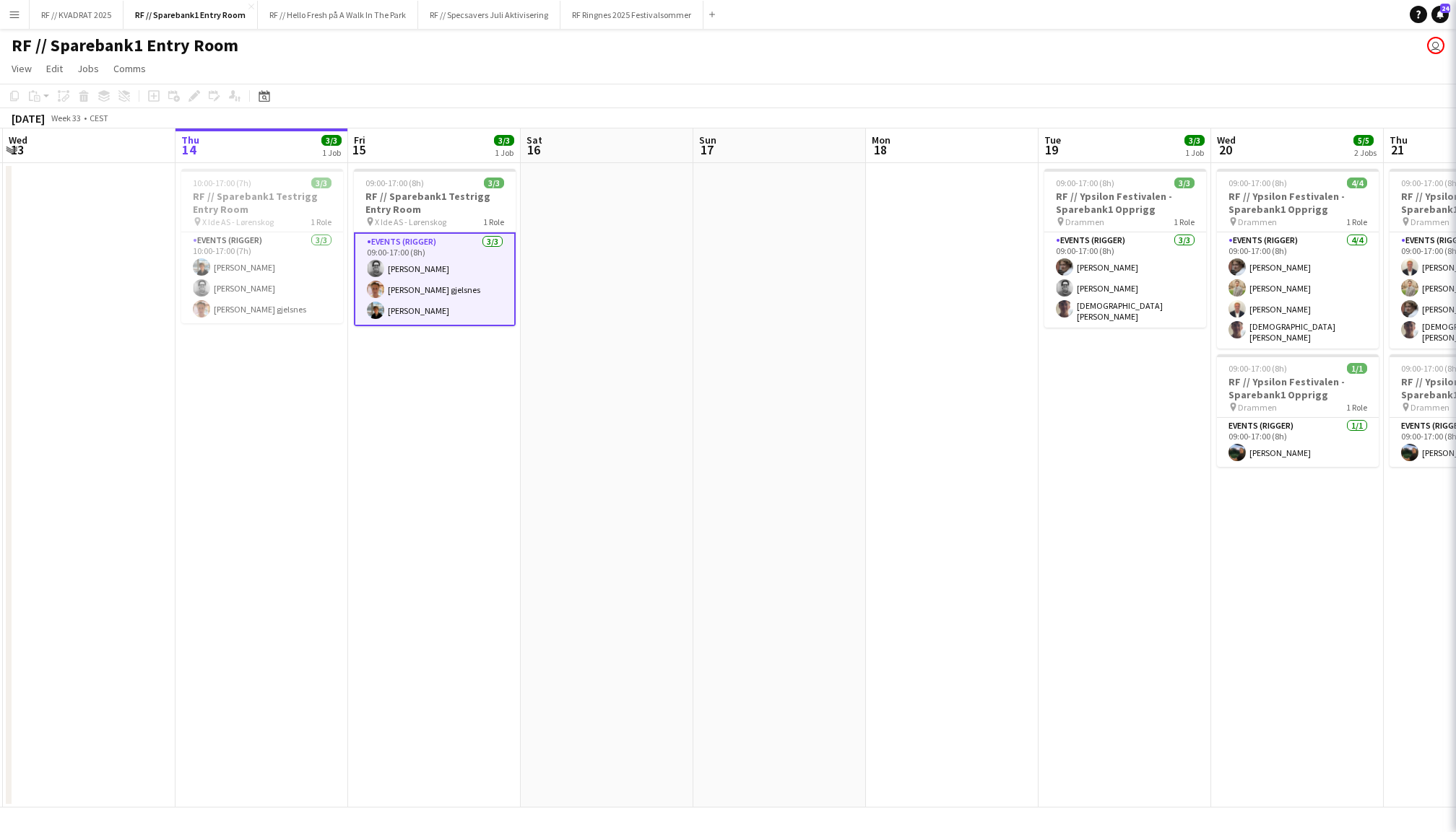
scroll to position [0, 341]
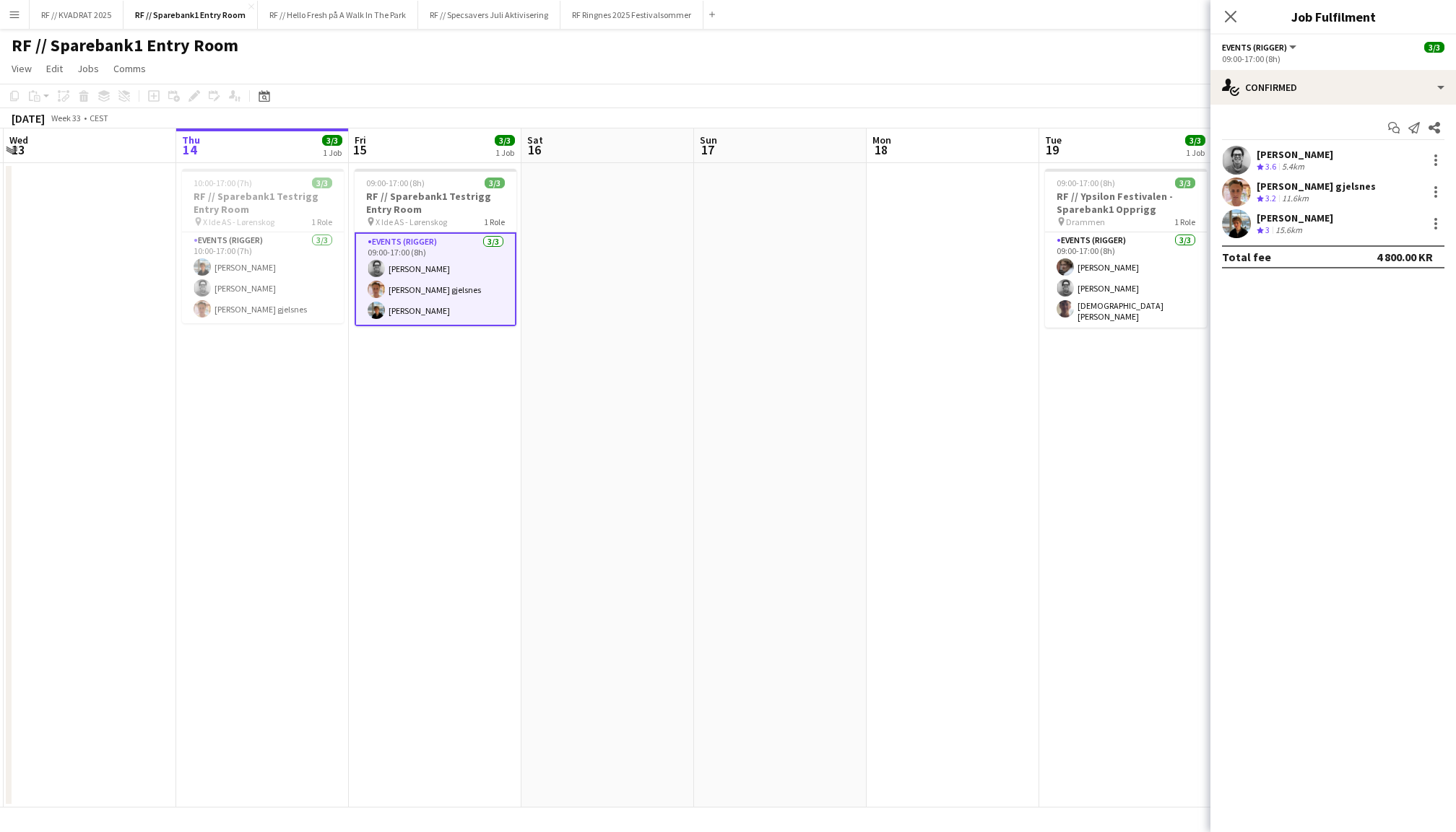
click at [1237, 228] on app-user-avatar at bounding box center [1237, 224] width 29 height 29
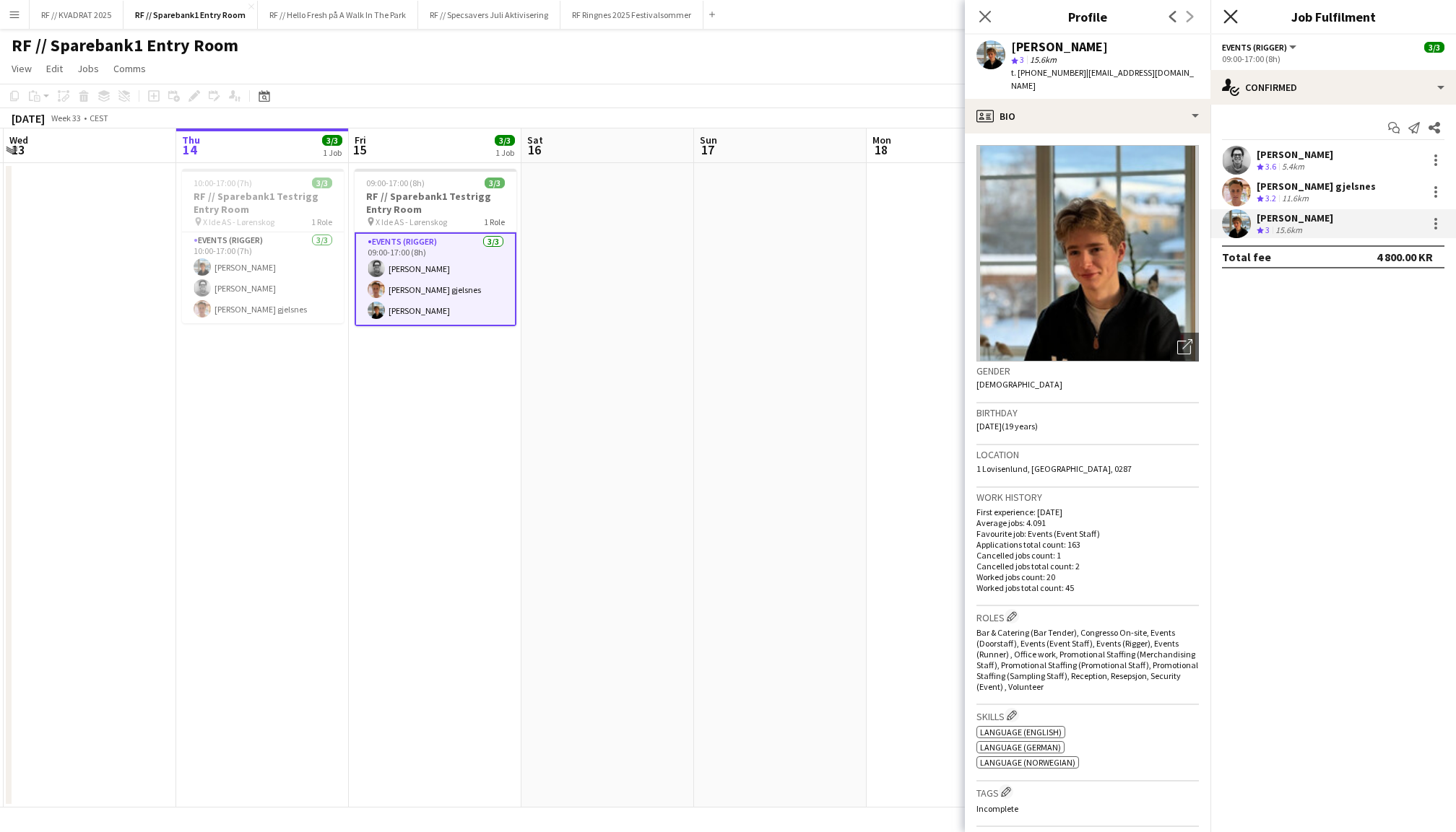
click at [1231, 16] on icon at bounding box center [1230, 16] width 14 height 14
